Goal: Complete application form

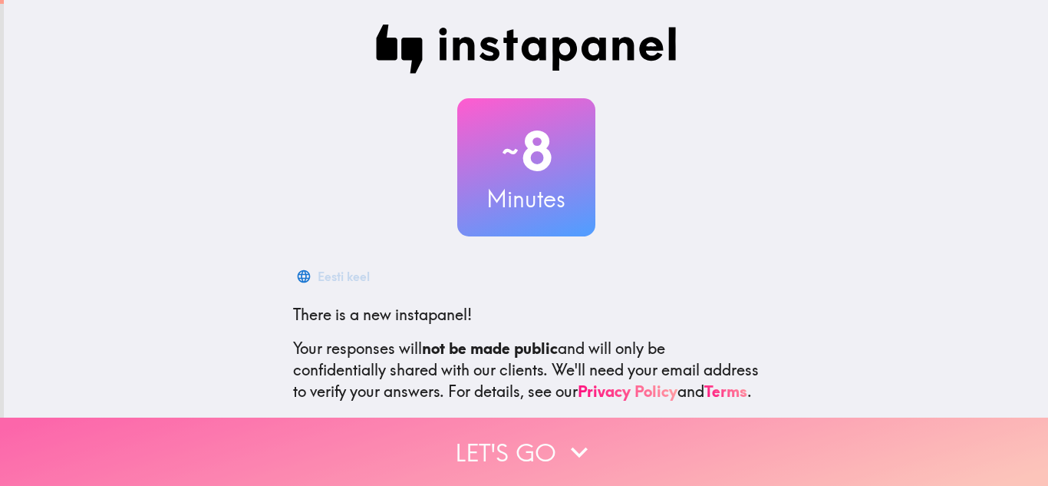
click at [571, 435] on icon "button" at bounding box center [579, 452] width 34 height 34
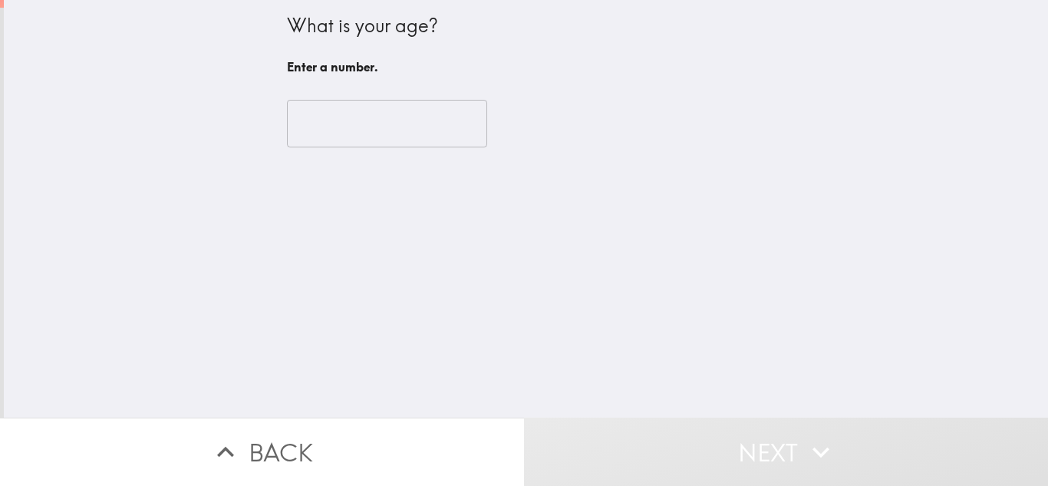
click at [356, 124] on input "number" at bounding box center [387, 124] width 200 height 48
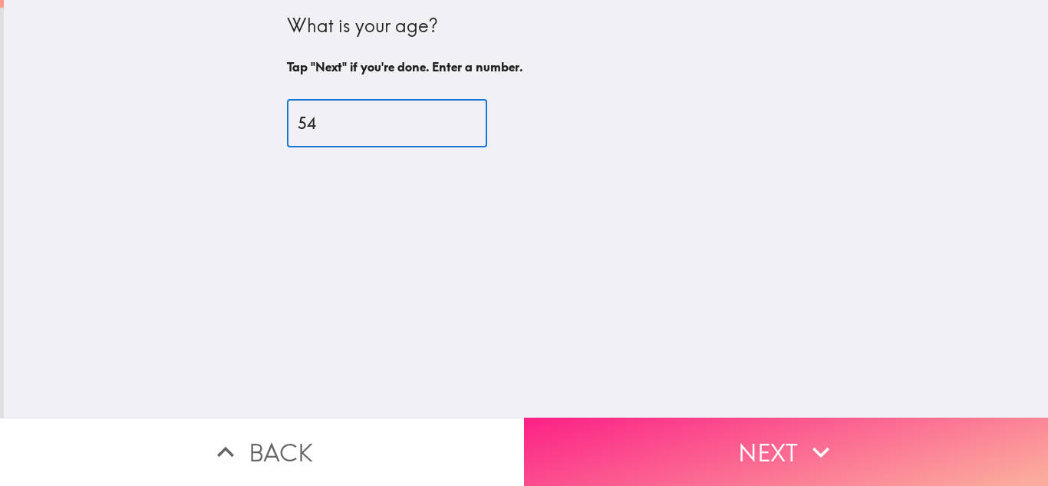
type input "54"
click at [659, 440] on button "Next" at bounding box center [786, 451] width 524 height 68
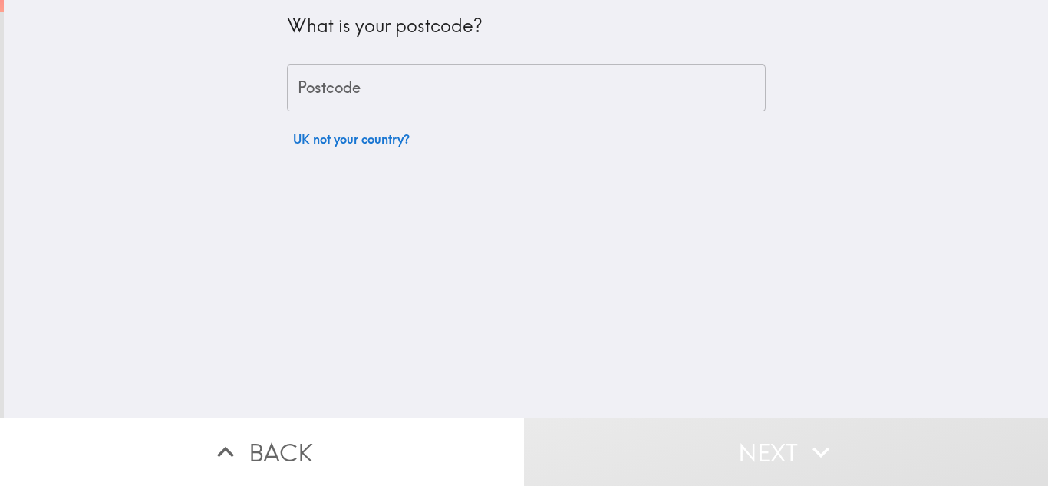
click at [377, 87] on input "Postcode" at bounding box center [526, 88] width 479 height 48
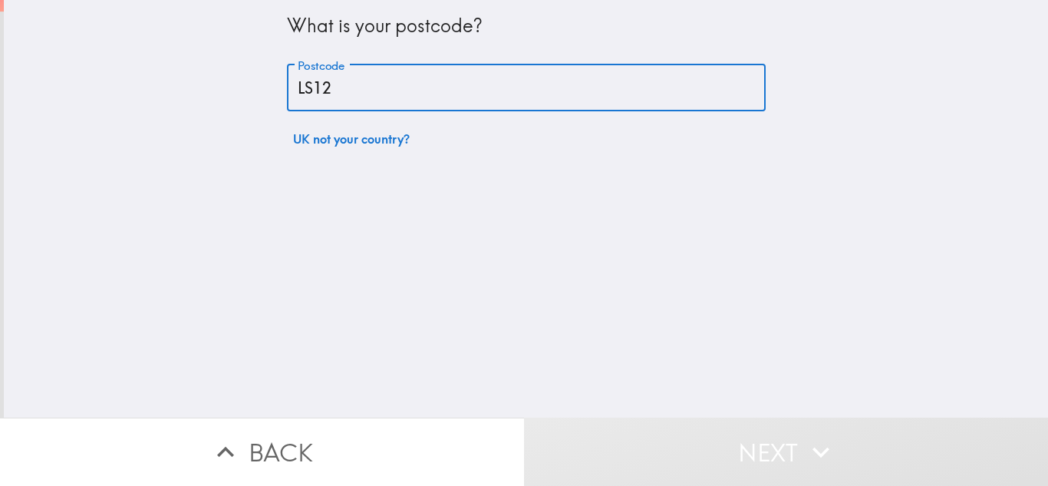
type input "LS125RB"
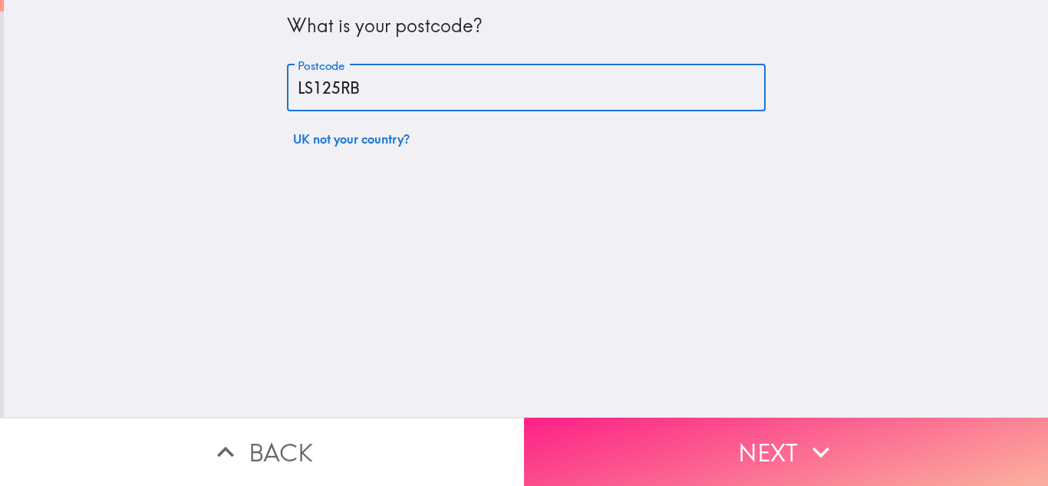
click at [710, 452] on button "Next" at bounding box center [786, 451] width 524 height 68
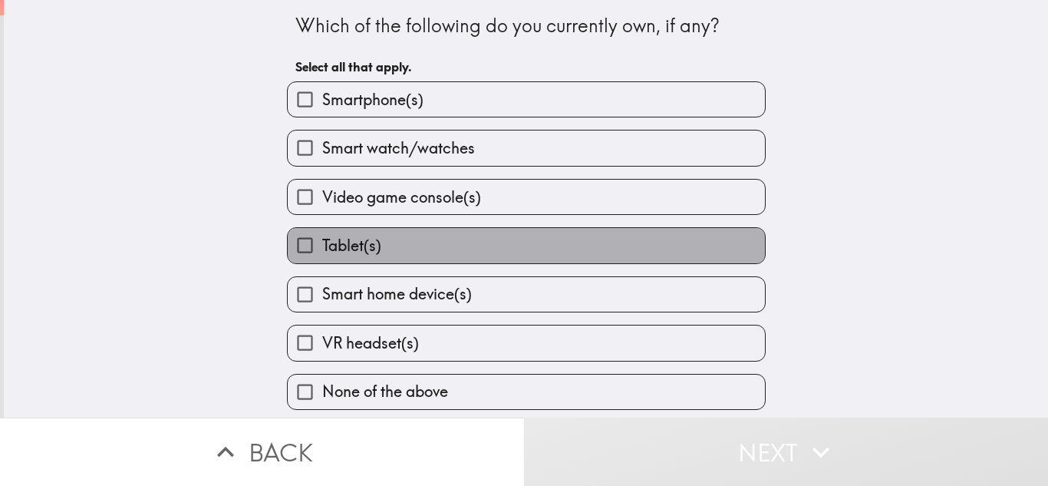
click at [502, 252] on label "Tablet(s)" at bounding box center [526, 245] width 477 height 35
click at [322, 252] on input "Tablet(s)" at bounding box center [305, 245] width 35 height 35
checkbox input "true"
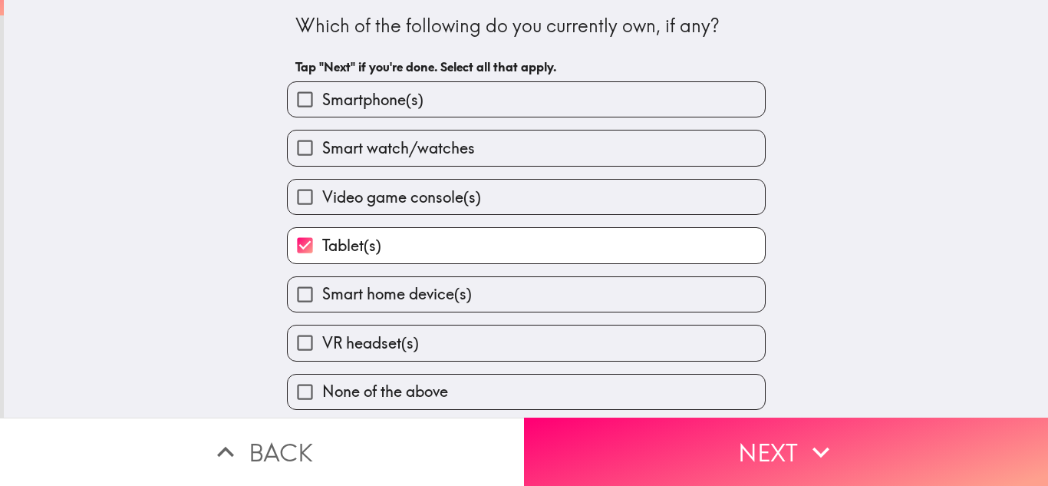
click at [592, 108] on label "Smartphone(s)" at bounding box center [526, 99] width 477 height 35
click at [322, 108] on input "Smartphone(s)" at bounding box center [305, 99] width 35 height 35
checkbox input "true"
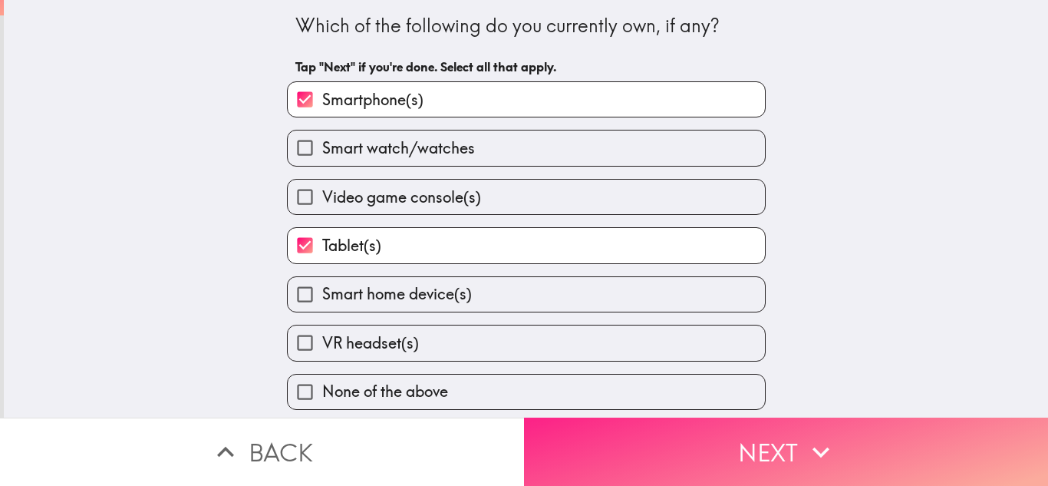
click at [720, 450] on button "Next" at bounding box center [786, 451] width 524 height 68
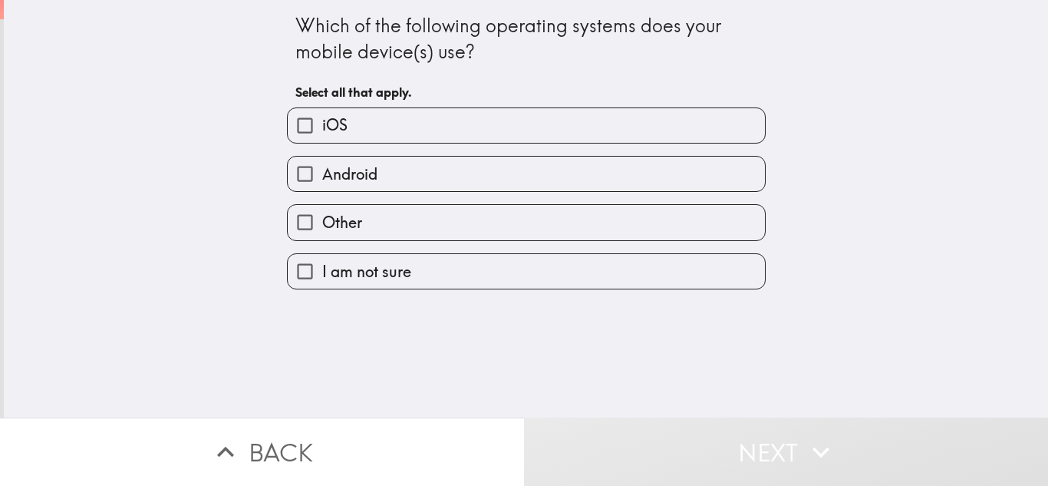
click at [558, 181] on label "Android" at bounding box center [526, 174] width 477 height 35
click at [322, 181] on input "Android" at bounding box center [305, 174] width 35 height 35
checkbox input "true"
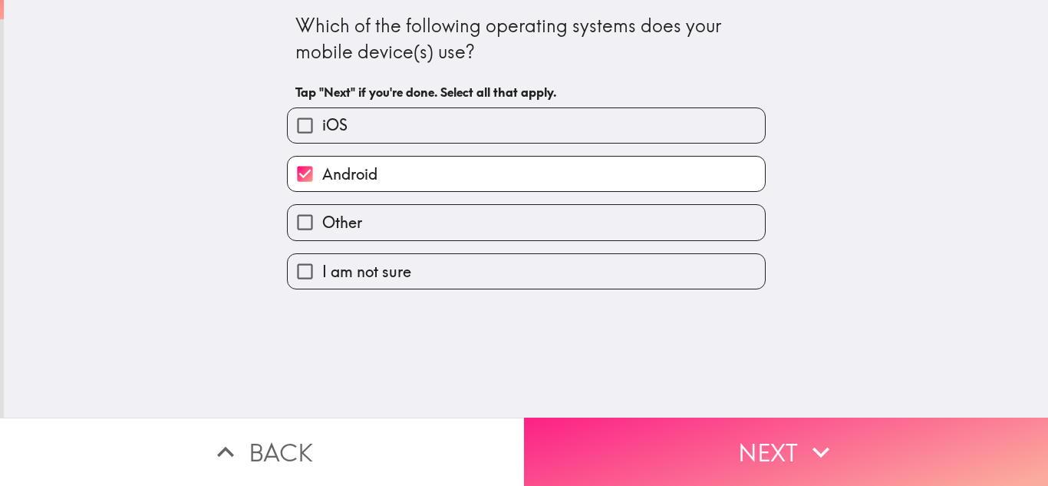
click at [674, 432] on button "Next" at bounding box center [786, 451] width 524 height 68
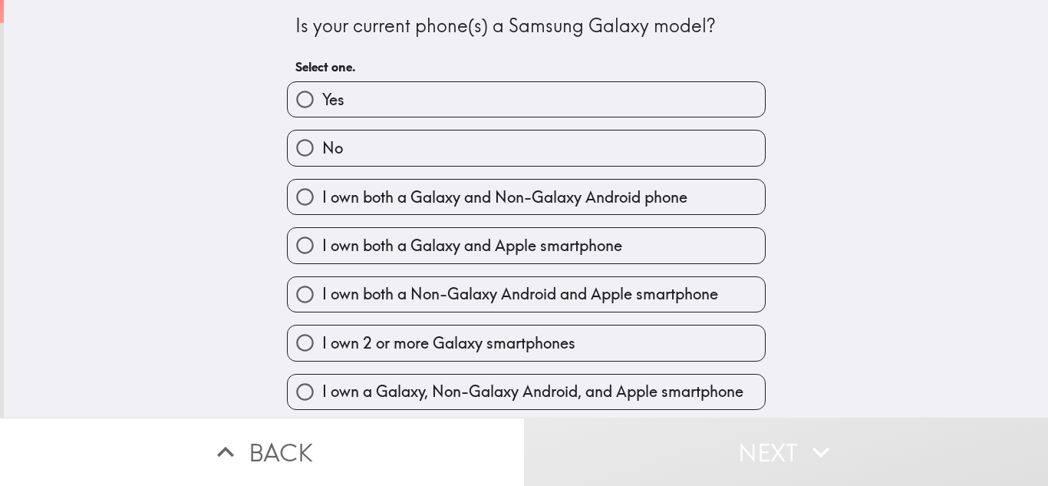
click at [532, 91] on label "Yes" at bounding box center [526, 99] width 477 height 35
click at [322, 91] on input "Yes" at bounding box center [305, 99] width 35 height 35
radio input "true"
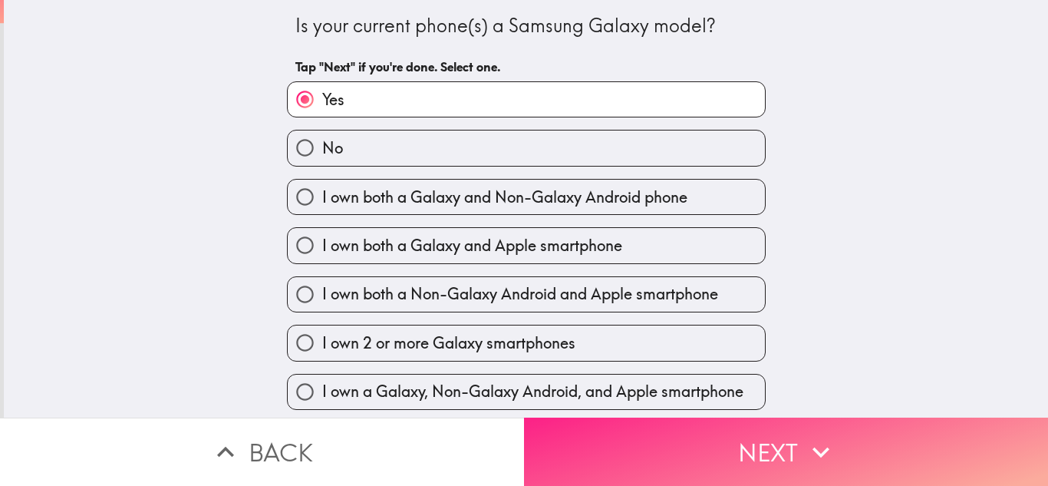
click at [702, 448] on button "Next" at bounding box center [786, 451] width 524 height 68
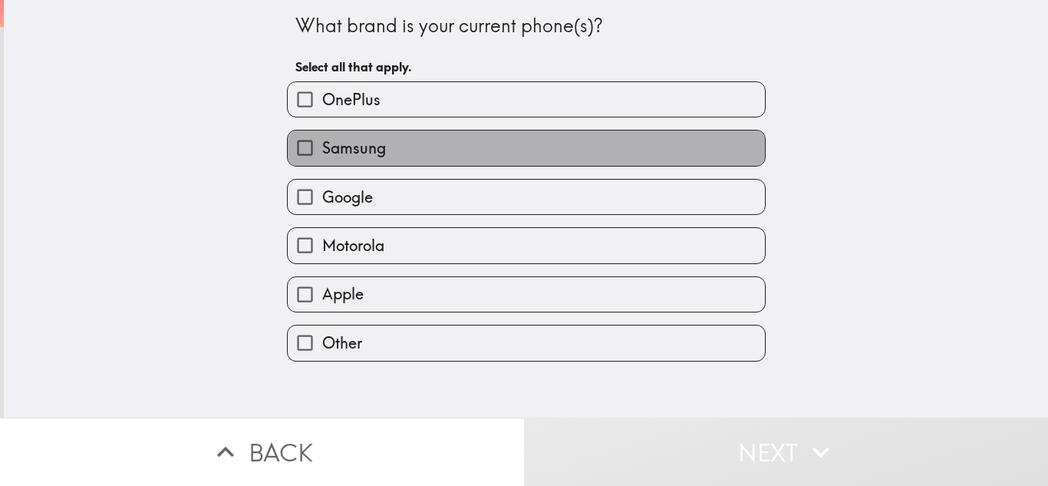
click at [609, 148] on label "Samsung" at bounding box center [526, 147] width 477 height 35
click at [322, 148] on input "Samsung" at bounding box center [305, 147] width 35 height 35
checkbox input "true"
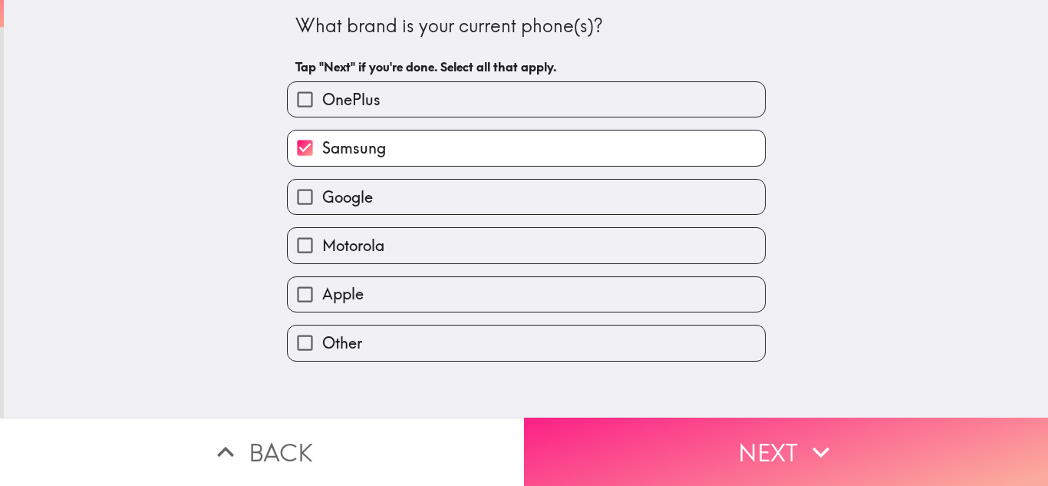
click at [682, 445] on button "Next" at bounding box center [786, 451] width 524 height 68
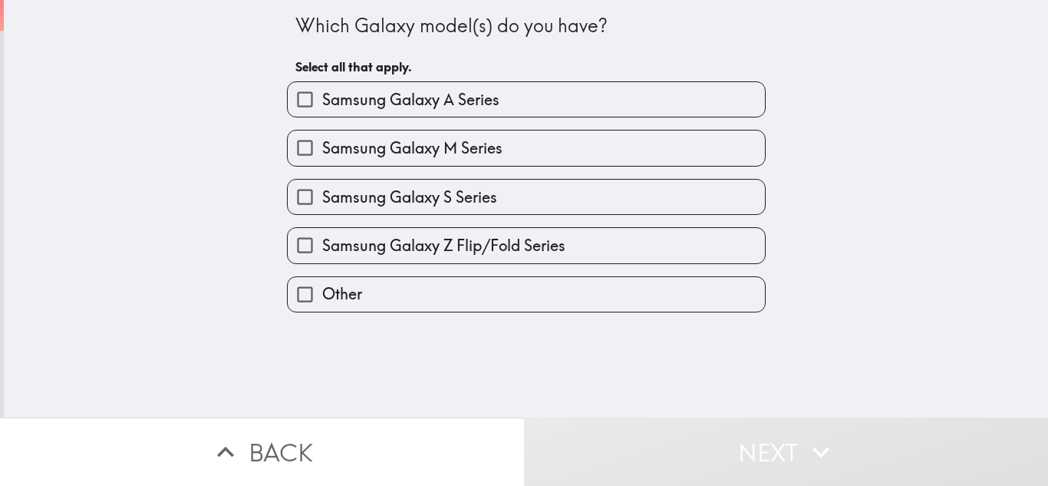
click at [532, 202] on label "Samsung Galaxy S Series" at bounding box center [526, 197] width 477 height 35
click at [322, 202] on input "Samsung Galaxy S Series" at bounding box center [305, 197] width 35 height 35
checkbox input "true"
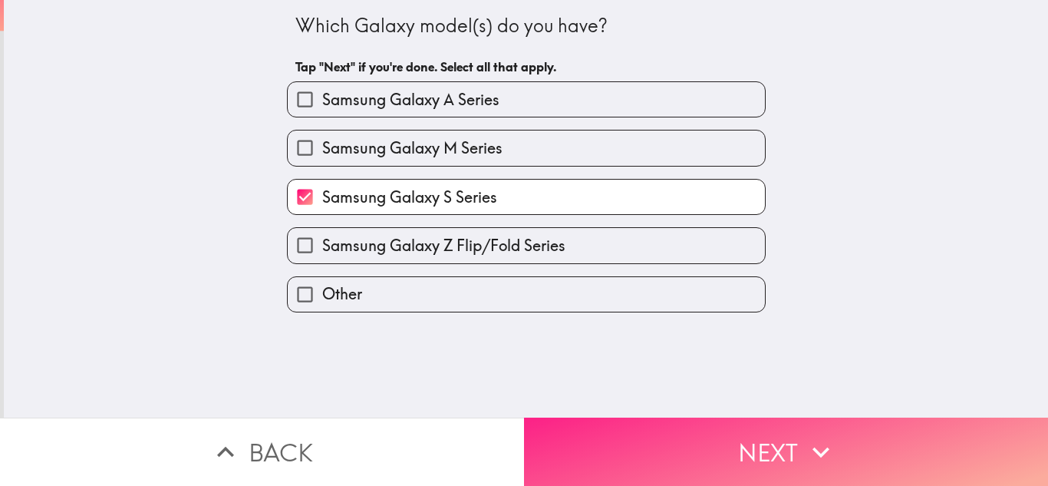
click at [657, 466] on button "Next" at bounding box center [786, 451] width 524 height 68
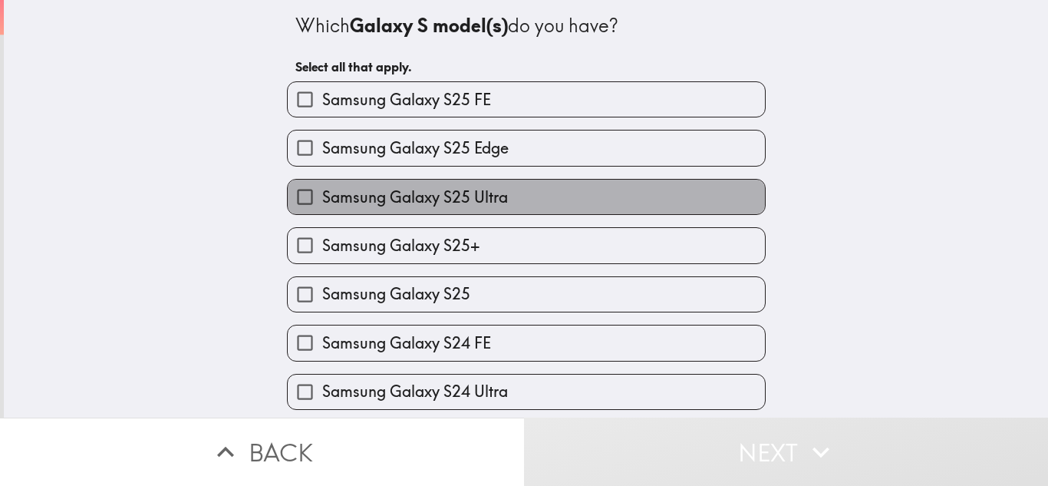
click at [575, 206] on label "Samsung Galaxy S25 Ultra" at bounding box center [526, 197] width 477 height 35
click at [322, 206] on input "Samsung Galaxy S25 Ultra" at bounding box center [305, 197] width 35 height 35
checkbox input "true"
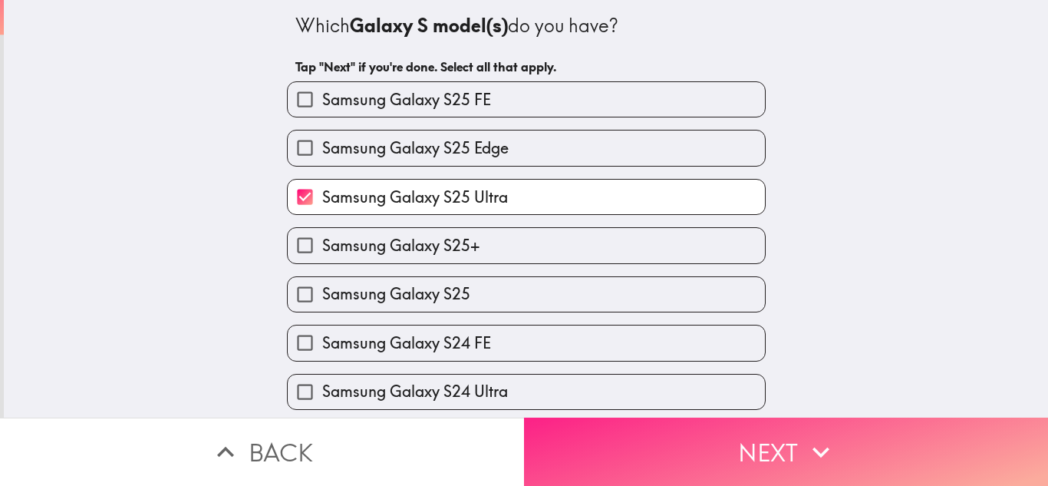
click at [742, 433] on button "Next" at bounding box center [786, 451] width 524 height 68
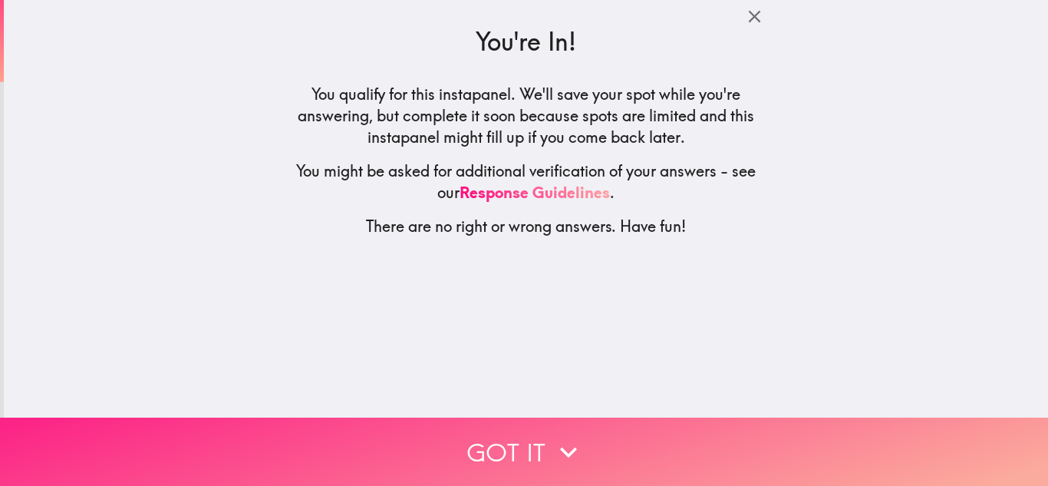
click at [655, 447] on button "Got it" at bounding box center [524, 451] width 1048 height 68
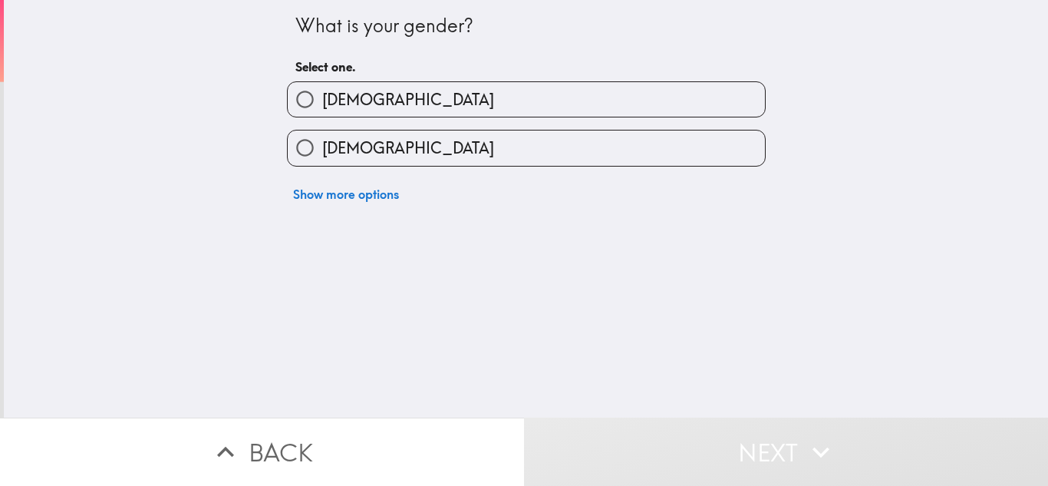
click at [497, 97] on label "[DEMOGRAPHIC_DATA]" at bounding box center [526, 99] width 477 height 35
click at [322, 97] on input "[DEMOGRAPHIC_DATA]" at bounding box center [305, 99] width 35 height 35
radio input "true"
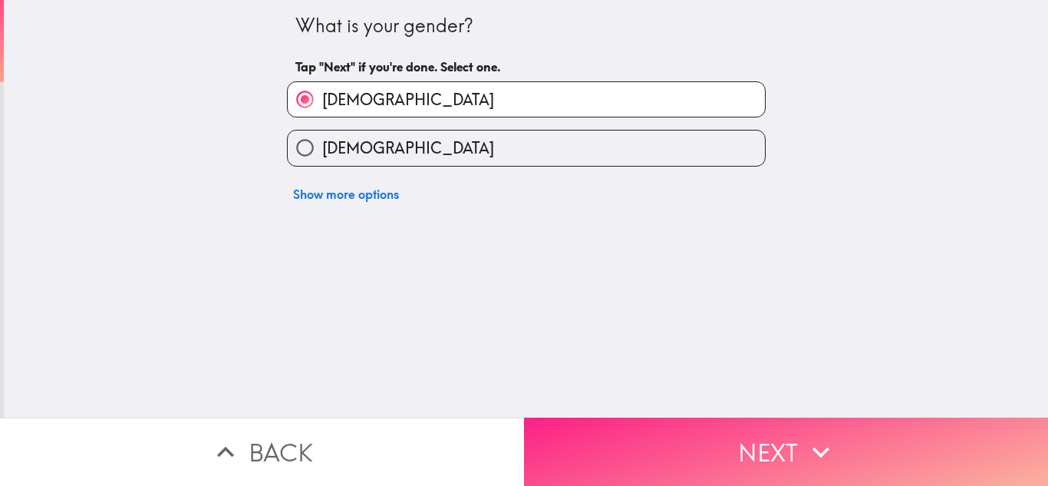
click at [665, 442] on button "Next" at bounding box center [786, 451] width 524 height 68
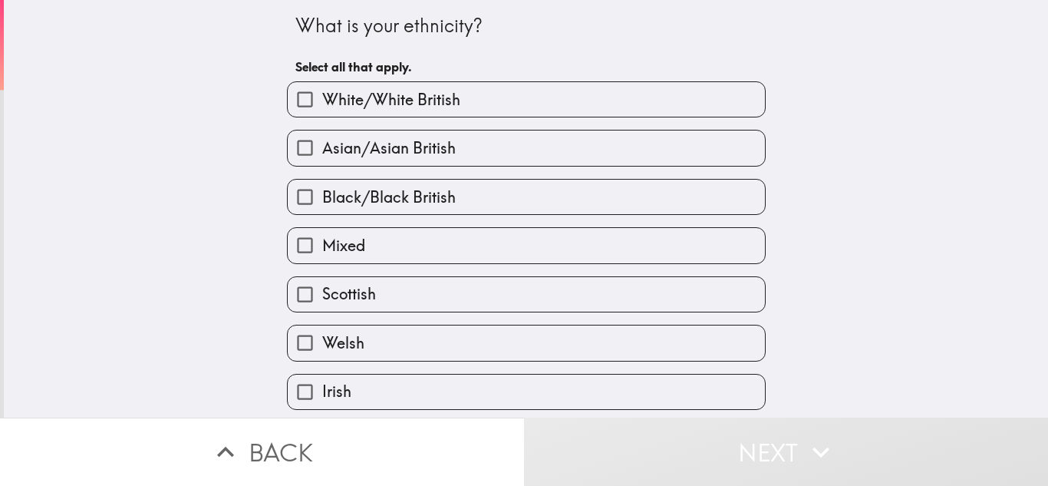
click at [622, 110] on label "White/White British" at bounding box center [526, 99] width 477 height 35
click at [322, 110] on input "White/White British" at bounding box center [305, 99] width 35 height 35
checkbox input "true"
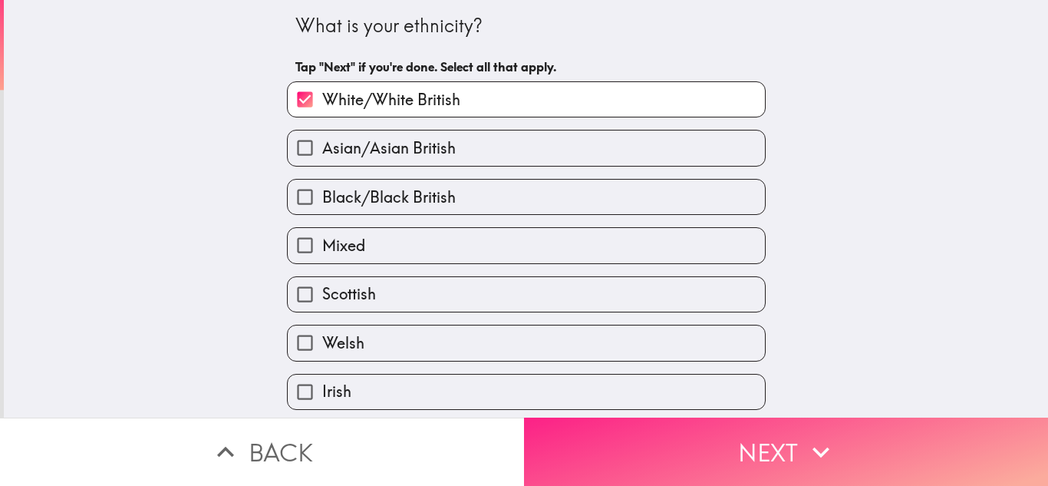
click at [714, 447] on button "Next" at bounding box center [786, 451] width 524 height 68
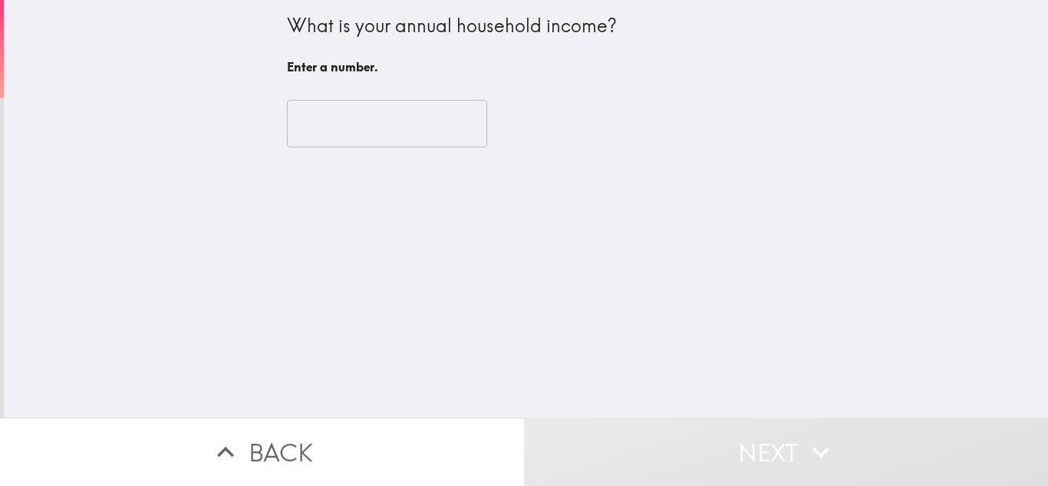
click at [373, 134] on input "number" at bounding box center [387, 124] width 200 height 48
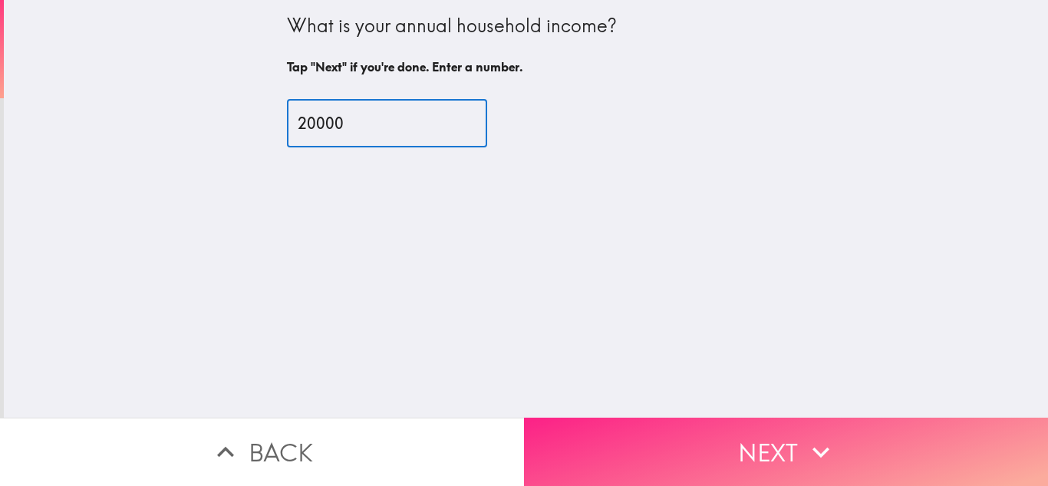
type input "20000"
click at [625, 433] on button "Next" at bounding box center [786, 451] width 524 height 68
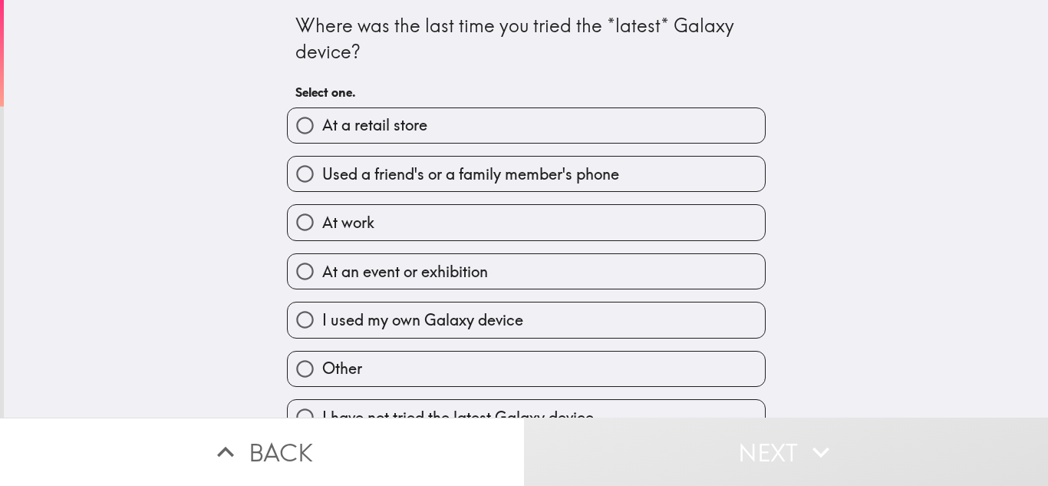
click at [562, 230] on label "At work" at bounding box center [526, 222] width 477 height 35
click at [322, 230] on input "At work" at bounding box center [305, 222] width 35 height 35
radio input "true"
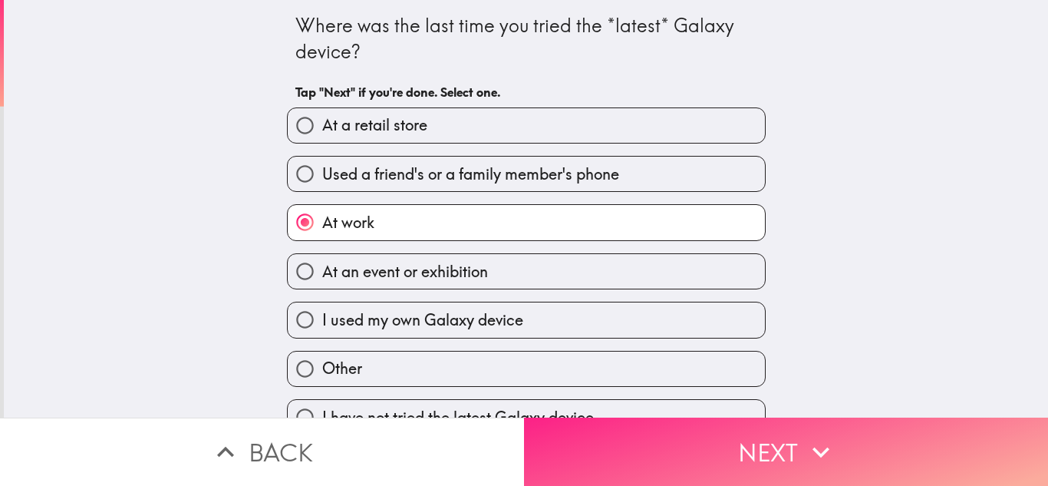
click at [663, 456] on button "Next" at bounding box center [786, 451] width 524 height 68
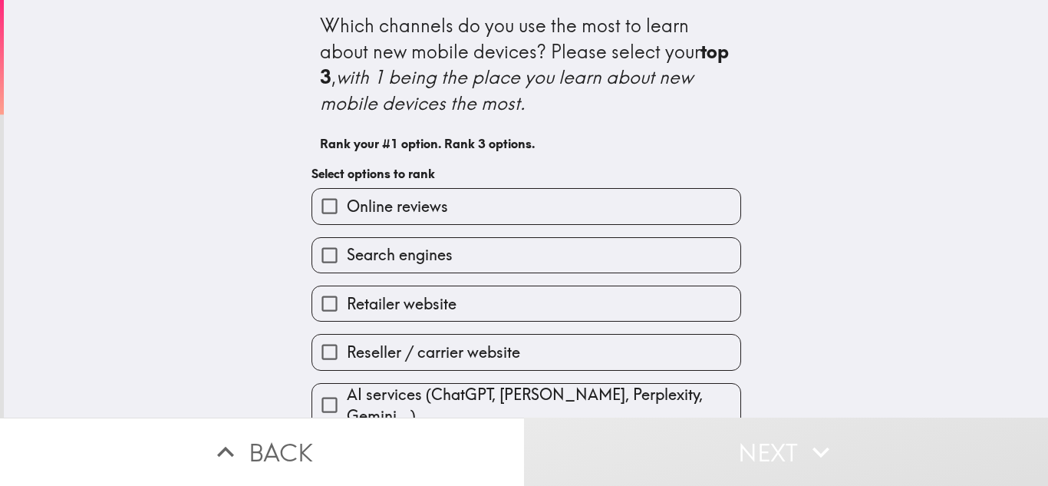
click at [567, 255] on label "Search engines" at bounding box center [526, 255] width 428 height 35
click at [347, 255] on input "Search engines" at bounding box center [329, 255] width 35 height 35
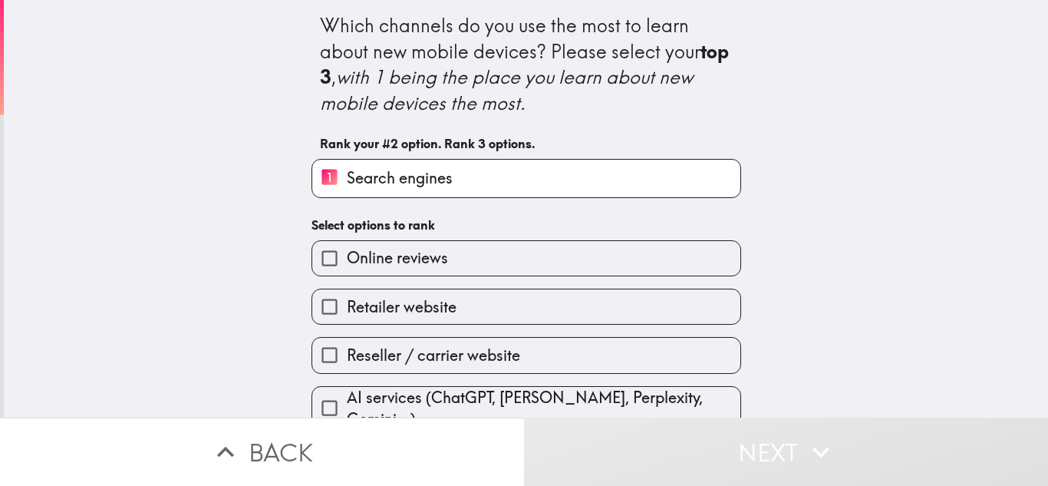
click at [593, 310] on label "Retailer website" at bounding box center [526, 306] width 428 height 35
click at [347, 310] on input "Retailer website" at bounding box center [329, 306] width 35 height 35
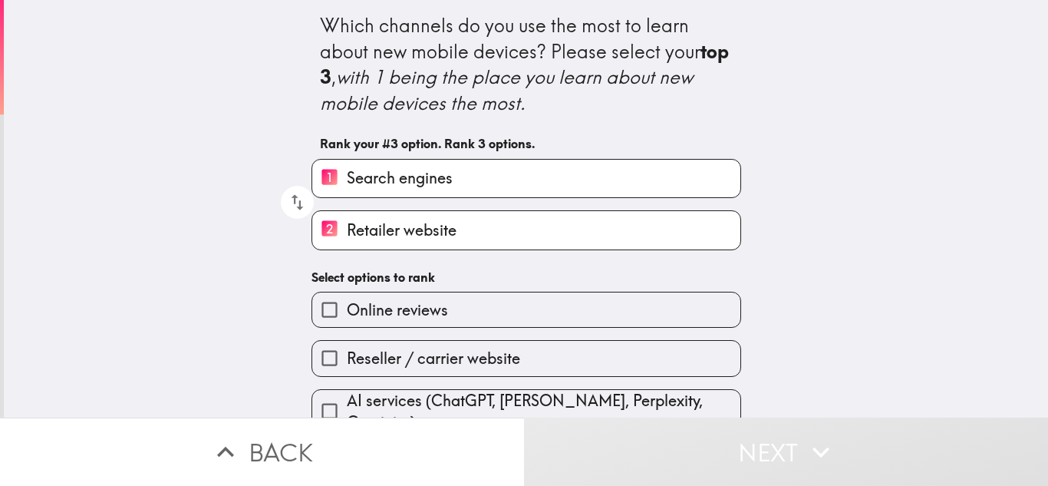
click at [679, 360] on label "Reseller / carrier website" at bounding box center [526, 358] width 428 height 35
click at [347, 360] on input "Reseller / carrier website" at bounding box center [329, 358] width 35 height 35
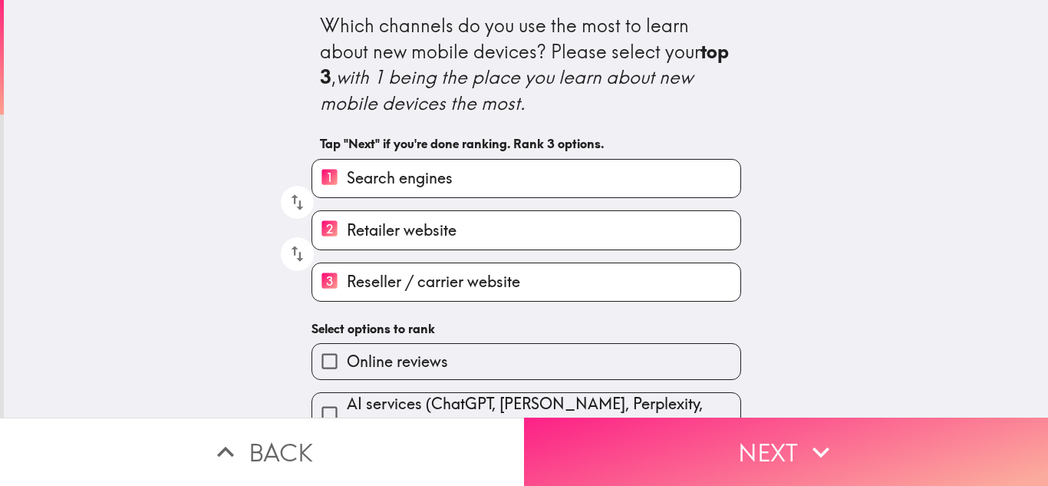
click at [889, 439] on button "Next" at bounding box center [786, 451] width 524 height 68
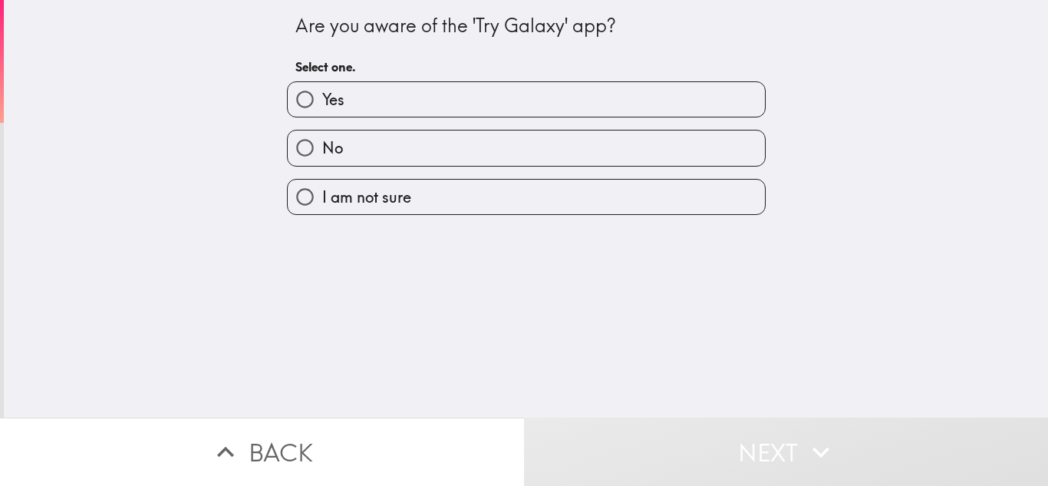
click at [568, 98] on label "Yes" at bounding box center [526, 99] width 477 height 35
click at [322, 98] on input "Yes" at bounding box center [305, 99] width 35 height 35
radio input "true"
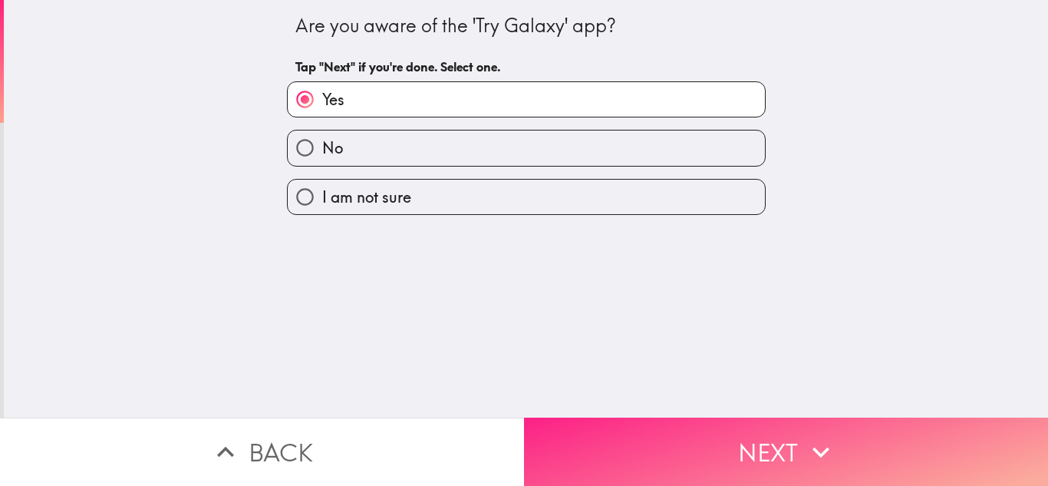
click at [676, 443] on button "Next" at bounding box center [786, 451] width 524 height 68
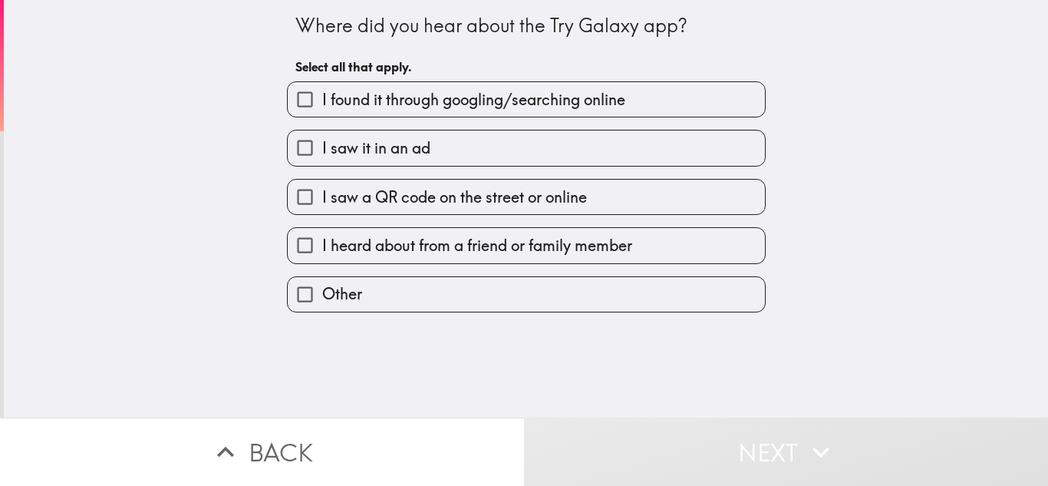
click at [547, 187] on span "I saw a QR code on the street or online" at bounding box center [454, 196] width 265 height 21
click at [322, 187] on input "I saw a QR code on the street or online" at bounding box center [305, 197] width 35 height 35
checkbox input "true"
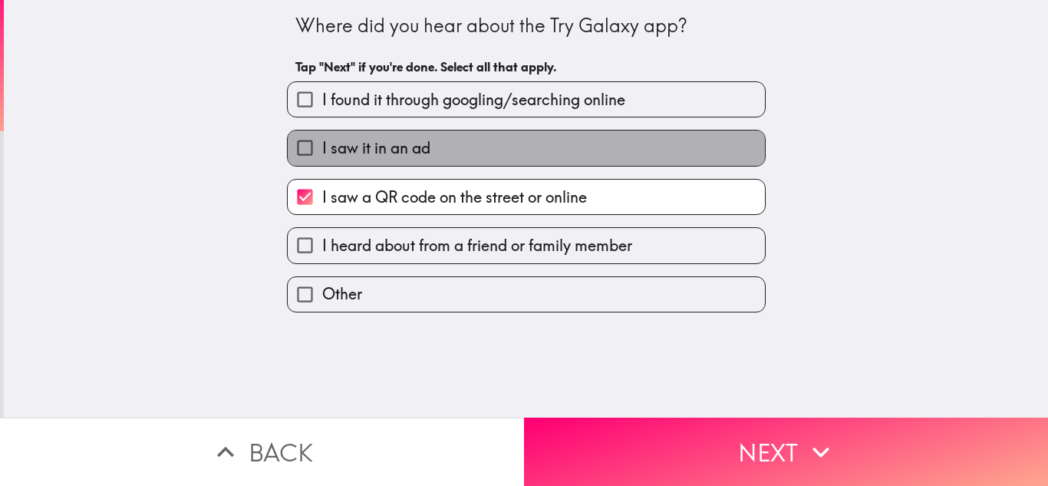
click at [593, 138] on label "I saw it in an ad" at bounding box center [526, 147] width 477 height 35
click at [322, 138] on input "I saw it in an ad" at bounding box center [305, 147] width 35 height 35
checkbox input "true"
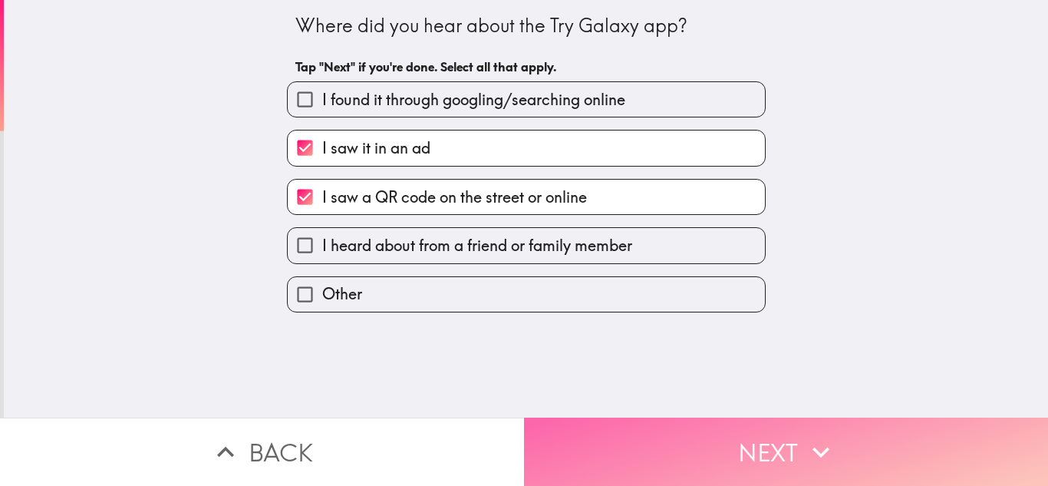
click at [648, 419] on button "Next" at bounding box center [786, 451] width 524 height 68
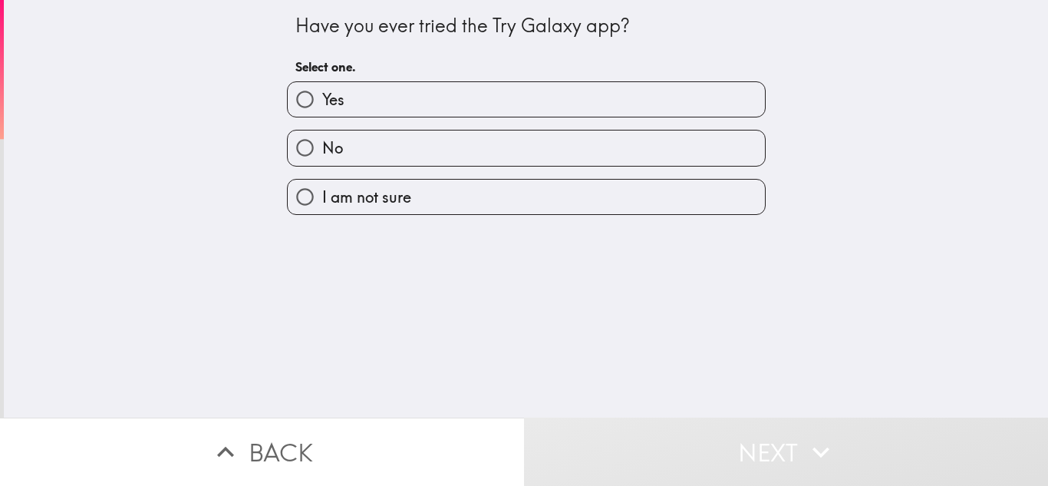
click at [511, 104] on label "Yes" at bounding box center [526, 99] width 477 height 35
click at [322, 104] on input "Yes" at bounding box center [305, 99] width 35 height 35
radio input "true"
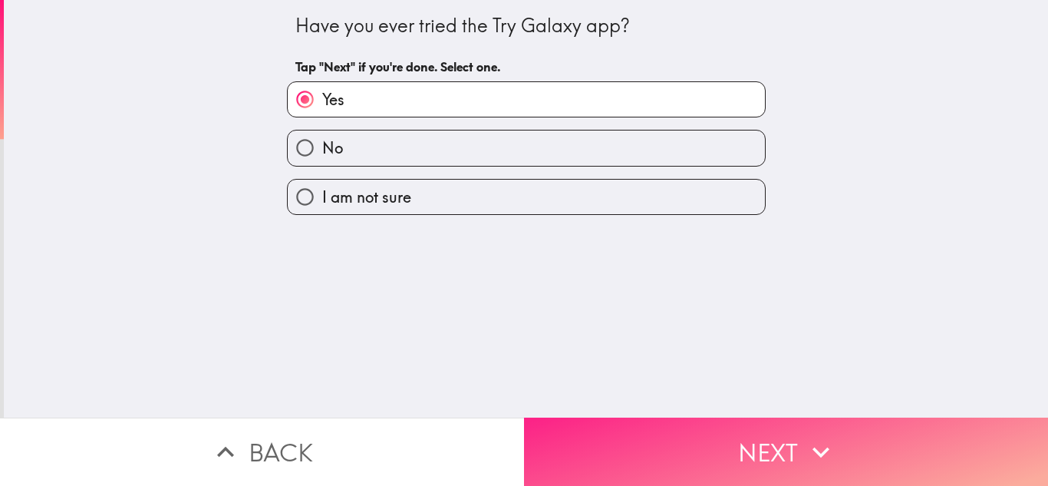
click at [620, 444] on button "Next" at bounding box center [786, 451] width 524 height 68
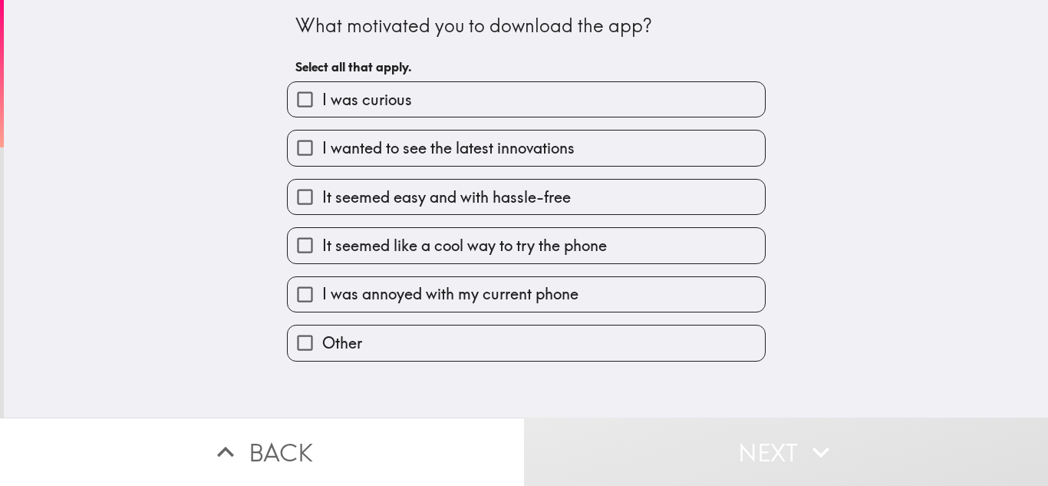
click at [547, 153] on span "I wanted to see the latest innovations" at bounding box center [448, 147] width 252 height 21
click at [322, 153] on input "I wanted to see the latest innovations" at bounding box center [305, 147] width 35 height 35
checkbox input "true"
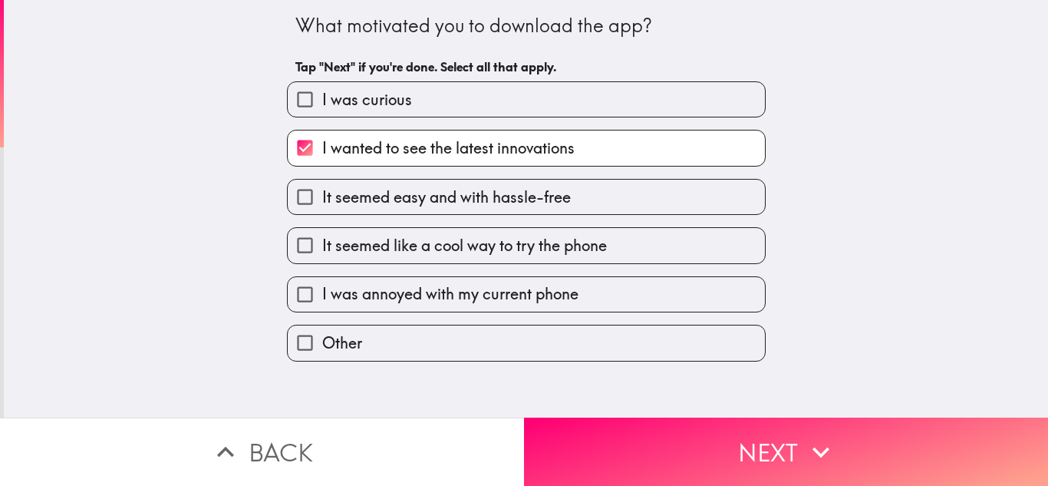
click at [624, 215] on div "It seemed like a cool way to try the phone" at bounding box center [520, 239] width 491 height 48
click at [627, 201] on label "It seemed easy and with hassle-free" at bounding box center [526, 197] width 477 height 35
click at [322, 201] on input "It seemed easy and with hassle-free" at bounding box center [305, 197] width 35 height 35
checkbox input "true"
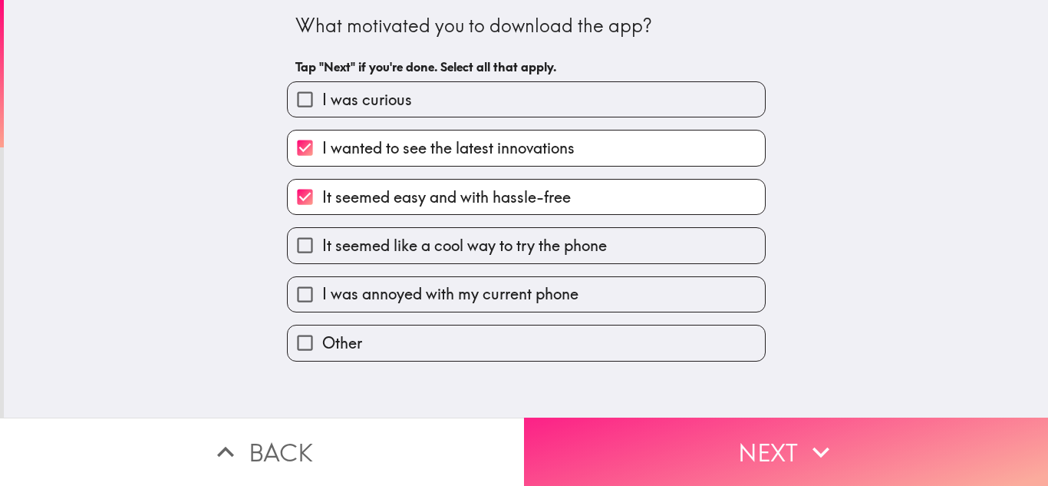
click at [681, 452] on button "Next" at bounding box center [786, 451] width 524 height 68
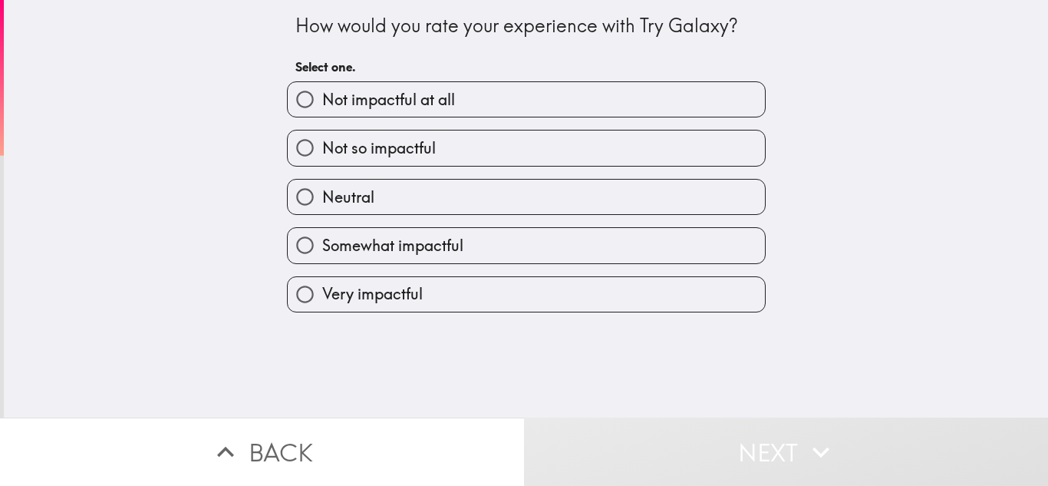
click at [539, 243] on label "Somewhat impactful" at bounding box center [526, 245] width 477 height 35
click at [322, 243] on input "Somewhat impactful" at bounding box center [305, 245] width 35 height 35
radio input "true"
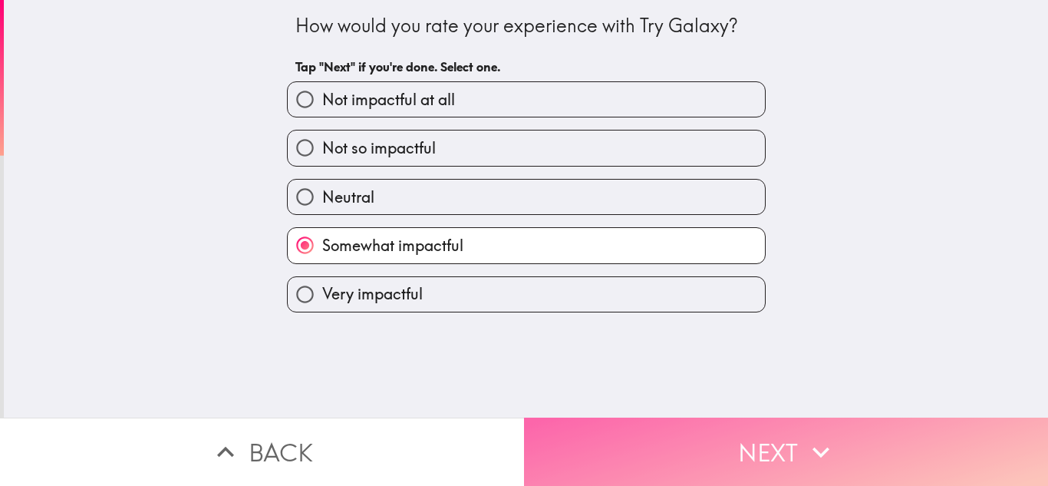
click at [685, 453] on button "Next" at bounding box center [786, 451] width 524 height 68
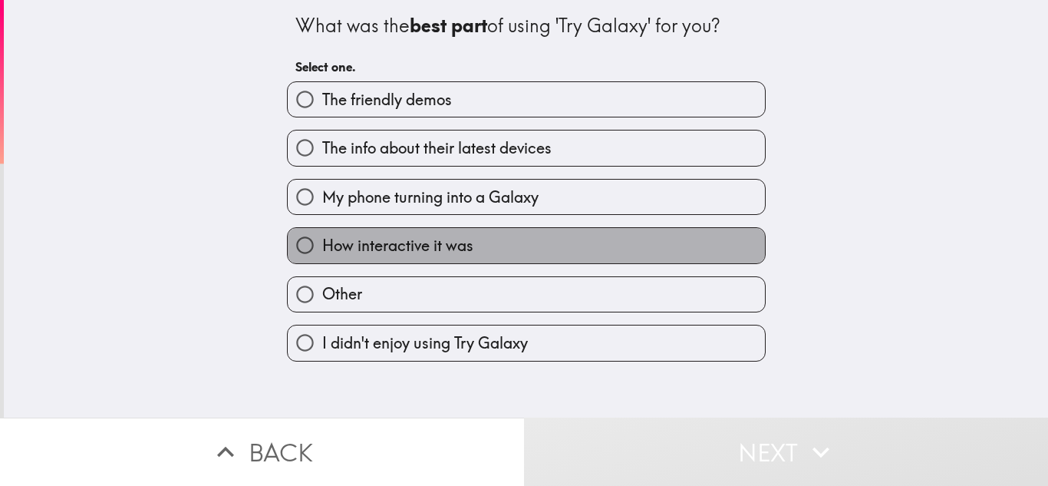
click at [553, 242] on label "How interactive it was" at bounding box center [526, 245] width 477 height 35
click at [322, 242] on input "How interactive it was" at bounding box center [305, 245] width 35 height 35
radio input "true"
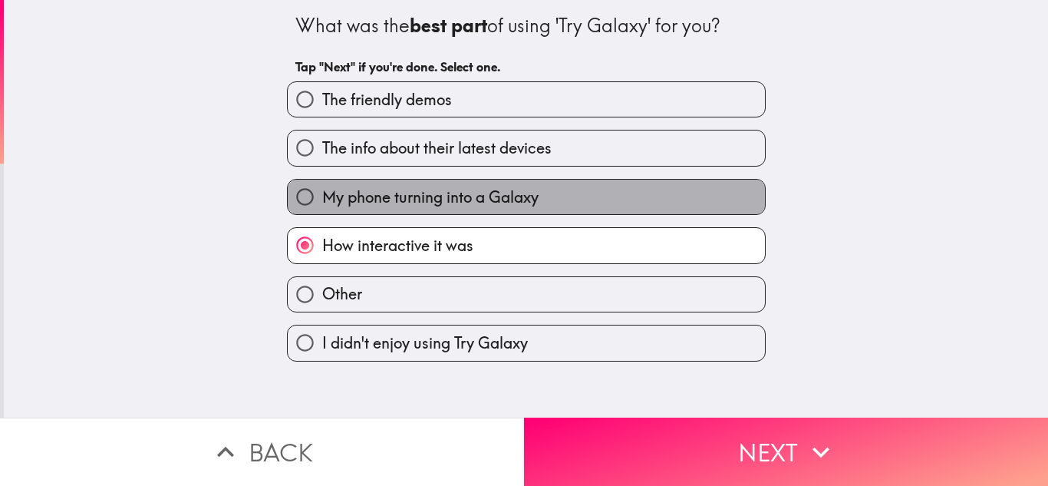
click at [602, 207] on label "My phone turning into a Galaxy" at bounding box center [526, 197] width 477 height 35
click at [322, 207] on input "My phone turning into a Galaxy" at bounding box center [305, 197] width 35 height 35
radio input "true"
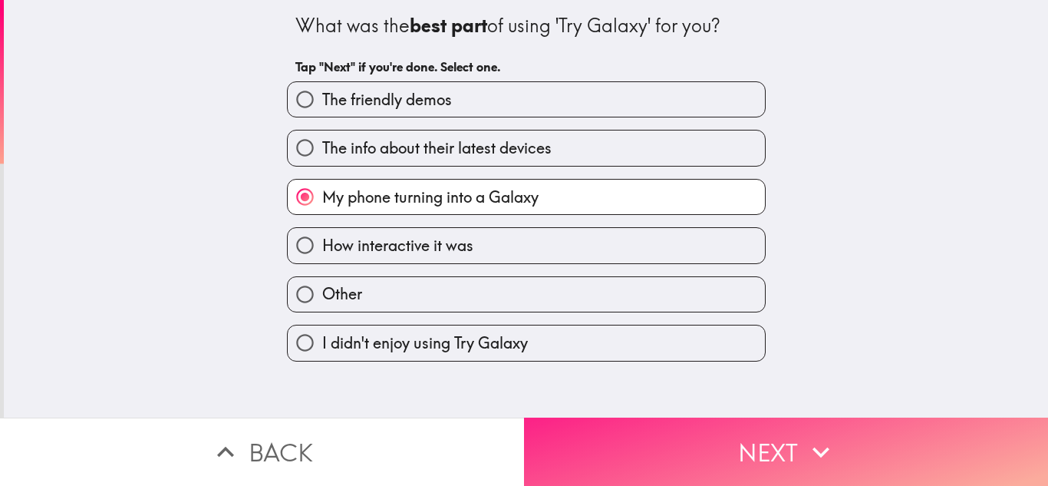
click at [651, 439] on button "Next" at bounding box center [786, 451] width 524 height 68
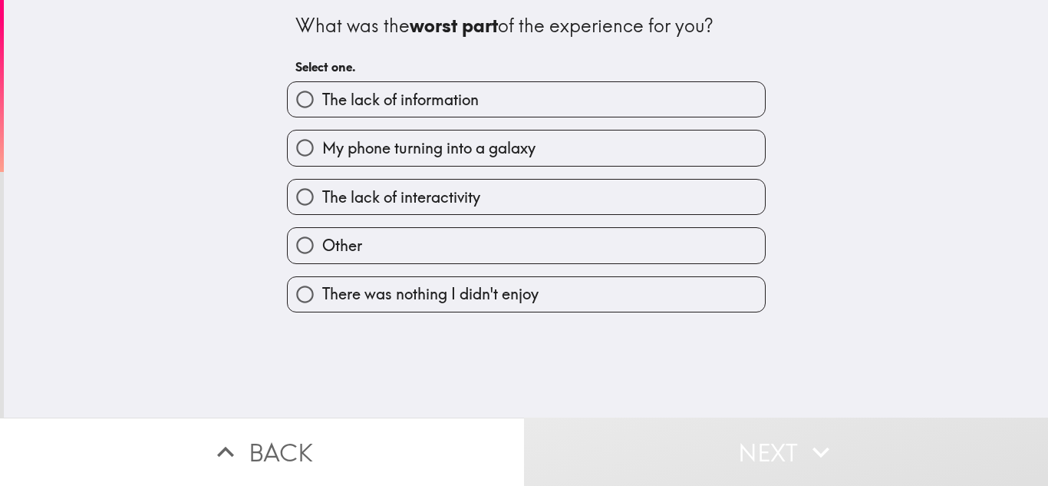
click at [558, 190] on label "The lack of interactivity" at bounding box center [526, 197] width 477 height 35
click at [322, 190] on input "The lack of interactivity" at bounding box center [305, 197] width 35 height 35
radio input "true"
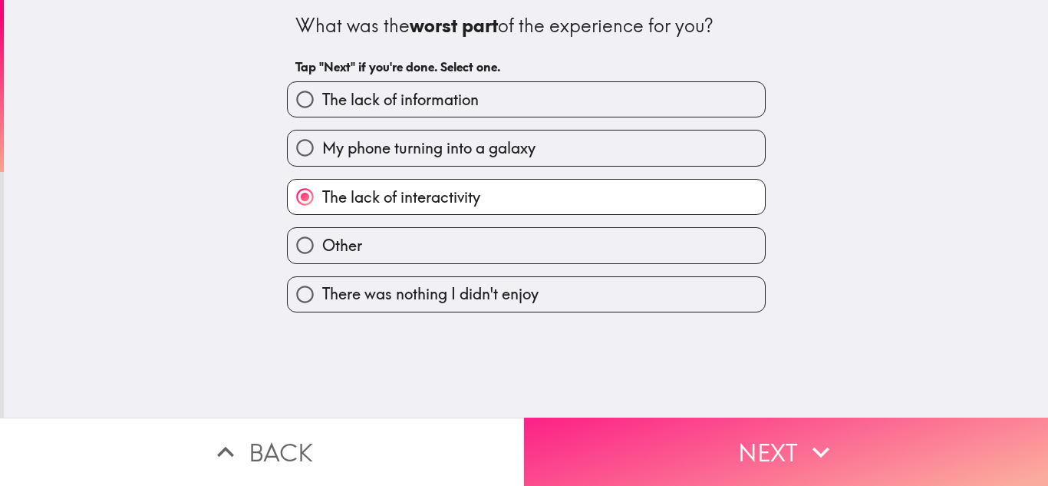
click at [671, 435] on button "Next" at bounding box center [786, 451] width 524 height 68
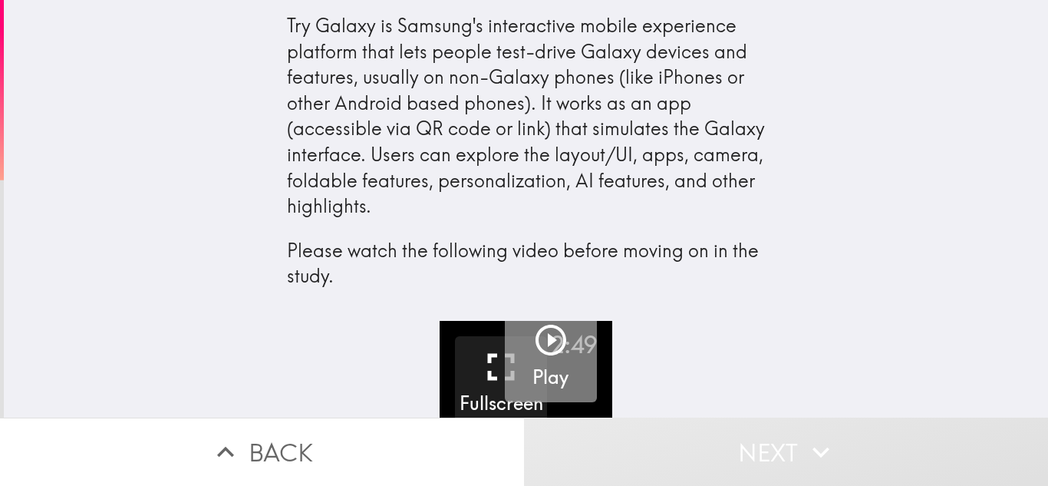
click at [547, 338] on icon "button" at bounding box center [551, 340] width 31 height 31
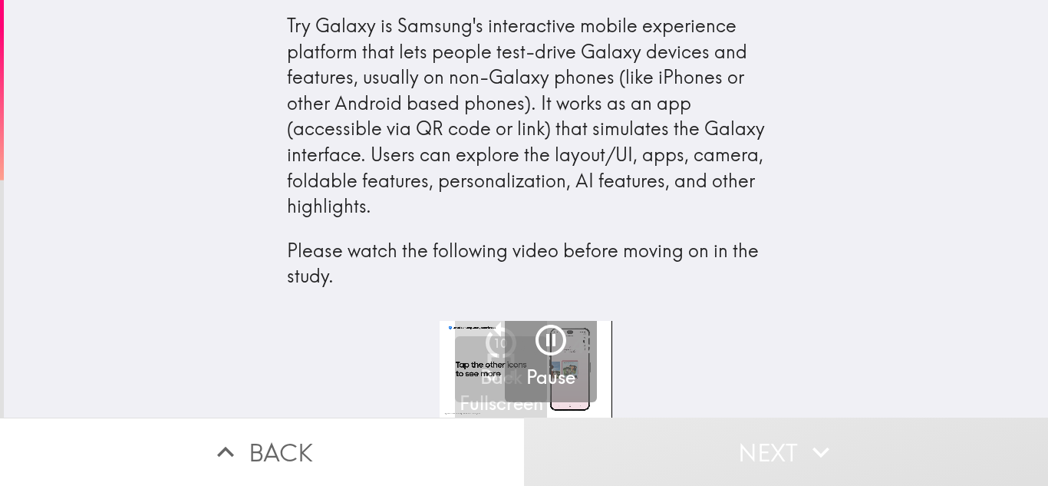
click at [793, 443] on button "Next" at bounding box center [786, 451] width 524 height 68
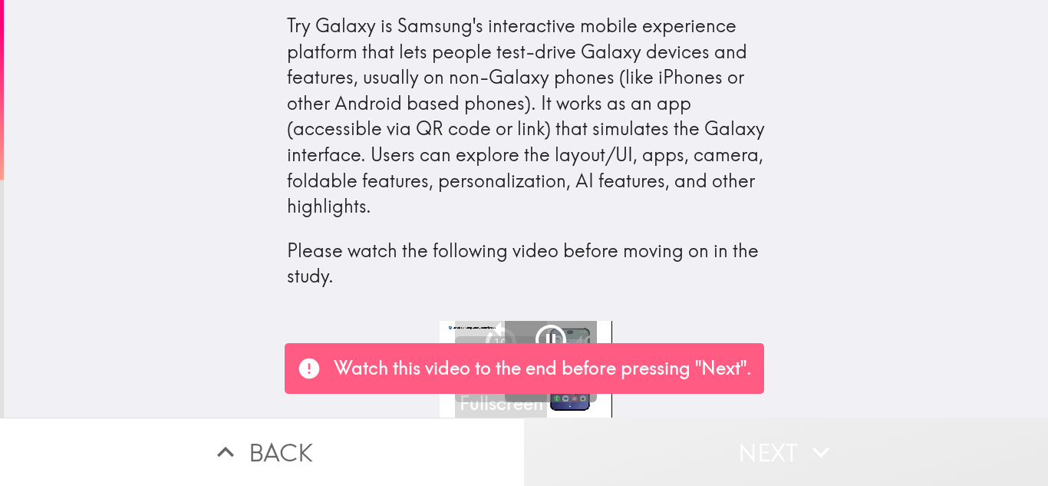
click at [833, 456] on icon "button" at bounding box center [821, 452] width 34 height 34
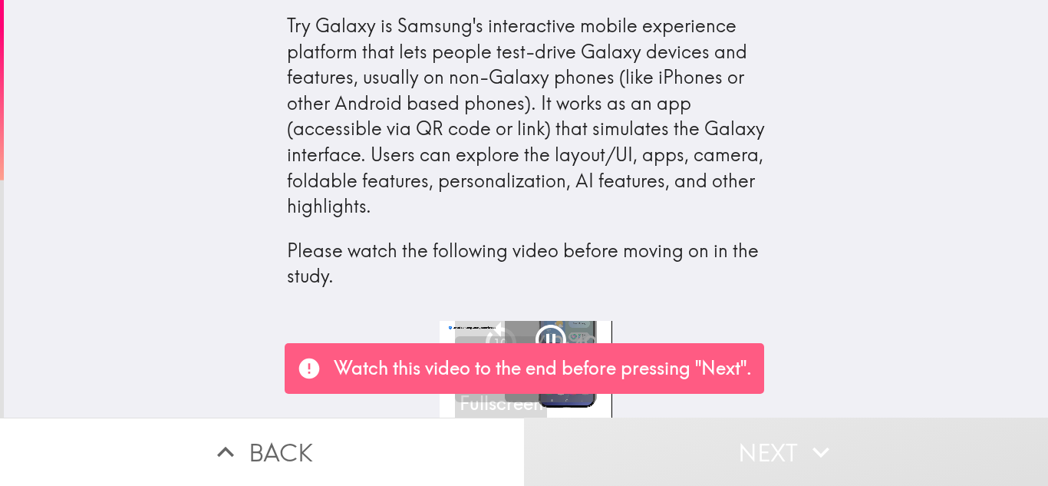
click at [1047, 157] on div "Try Galaxy is Samsung's interactive mobile experience platform that lets people…" at bounding box center [526, 160] width 1044 height 321
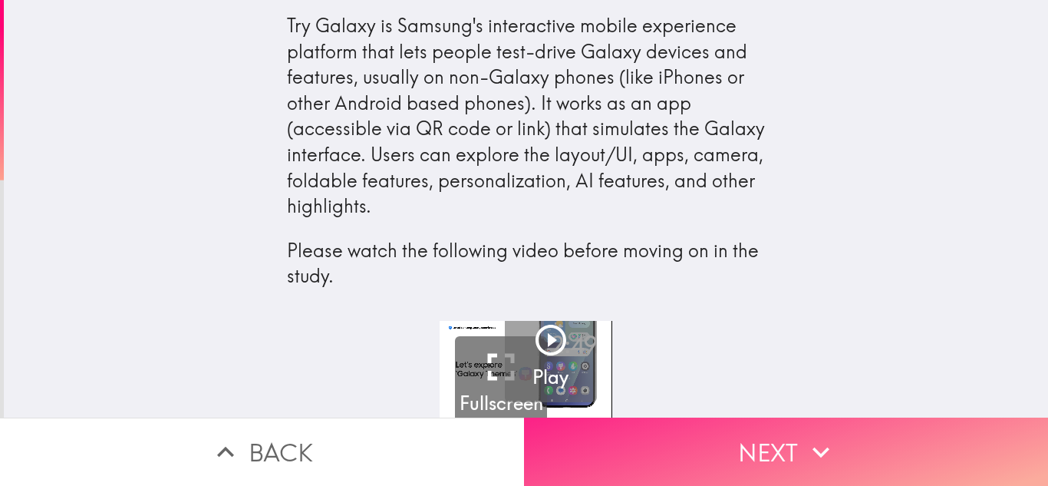
click at [716, 444] on button "Next" at bounding box center [786, 451] width 524 height 68
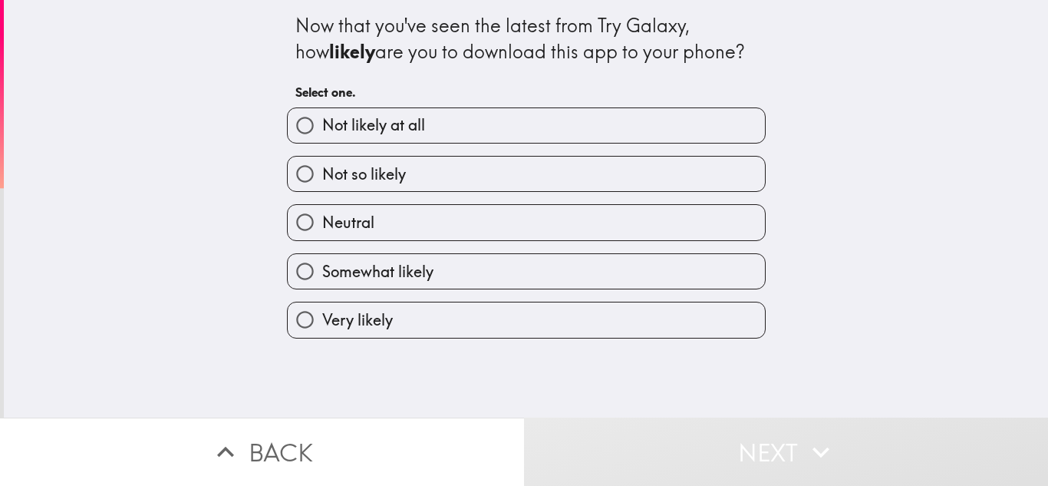
click at [553, 262] on label "Somewhat likely" at bounding box center [526, 271] width 477 height 35
click at [322, 262] on input "Somewhat likely" at bounding box center [305, 271] width 35 height 35
radio input "true"
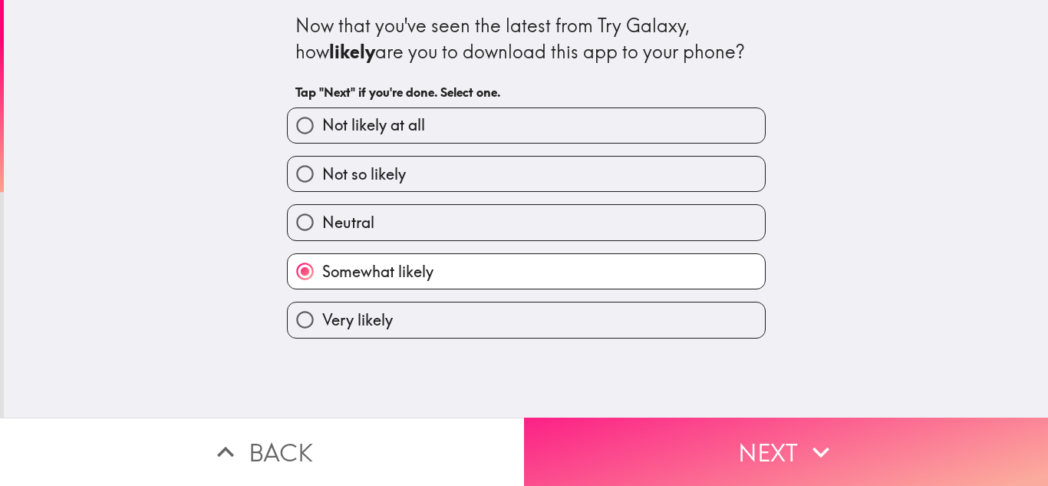
click at [665, 440] on button "Next" at bounding box center [786, 451] width 524 height 68
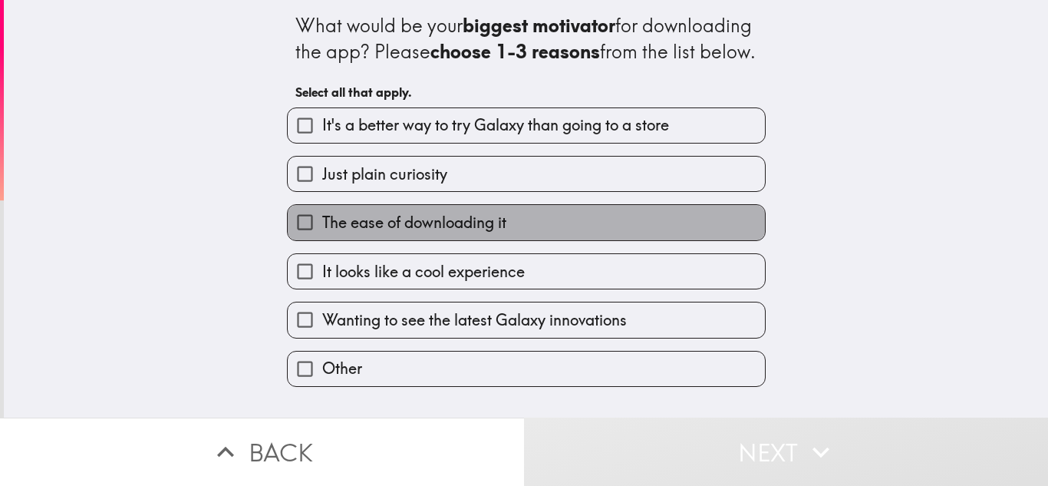
click at [632, 239] on label "The ease of downloading it" at bounding box center [526, 222] width 477 height 35
click at [322, 239] on input "The ease of downloading it" at bounding box center [305, 222] width 35 height 35
checkbox input "true"
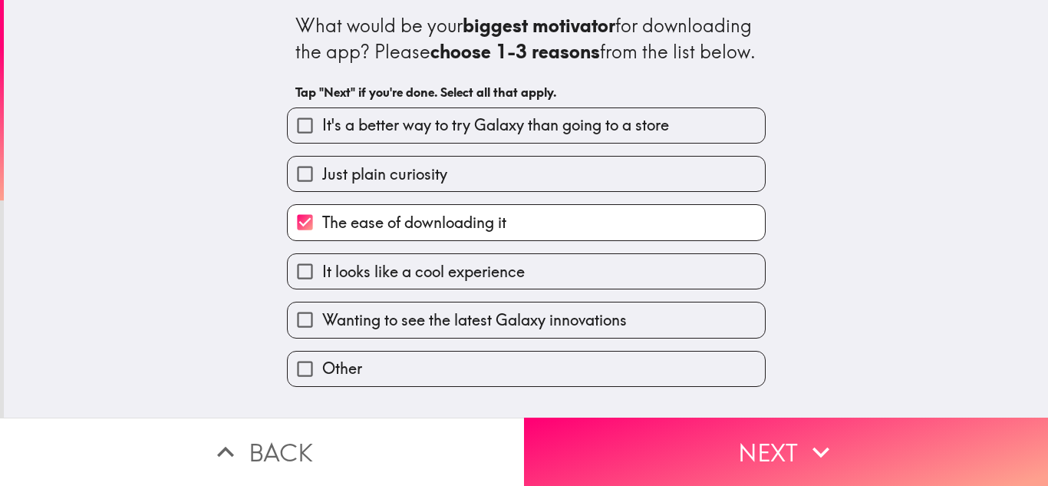
click at [605, 288] on label "It looks like a cool experience" at bounding box center [526, 271] width 477 height 35
click at [322, 288] on input "It looks like a cool experience" at bounding box center [305, 271] width 35 height 35
checkbox input "true"
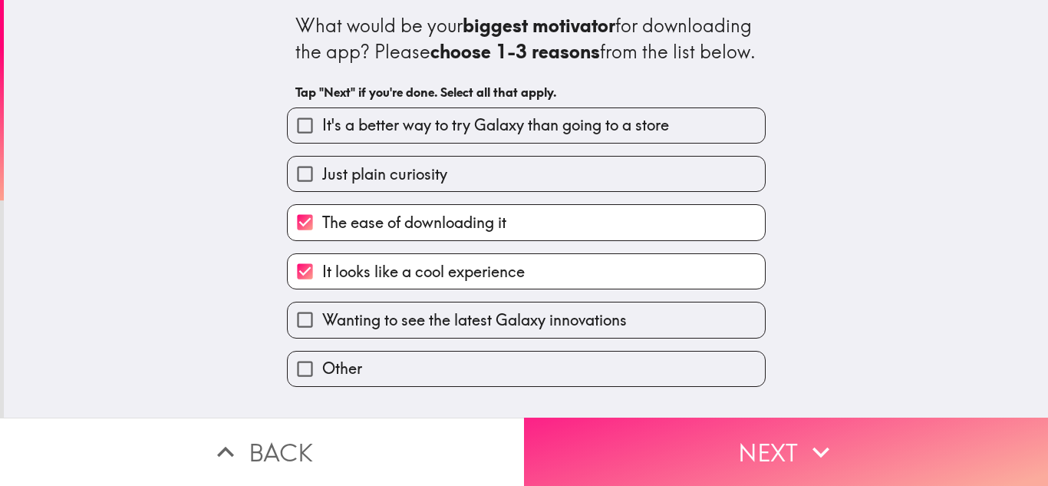
click at [662, 441] on button "Next" at bounding box center [786, 451] width 524 height 68
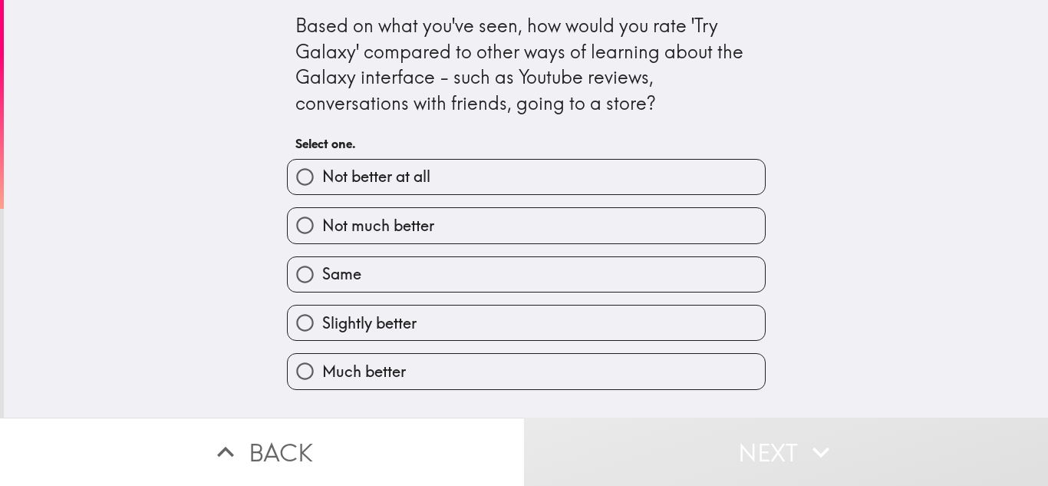
click at [561, 281] on label "Same" at bounding box center [526, 274] width 477 height 35
click at [322, 281] on input "Same" at bounding box center [305, 274] width 35 height 35
radio input "true"
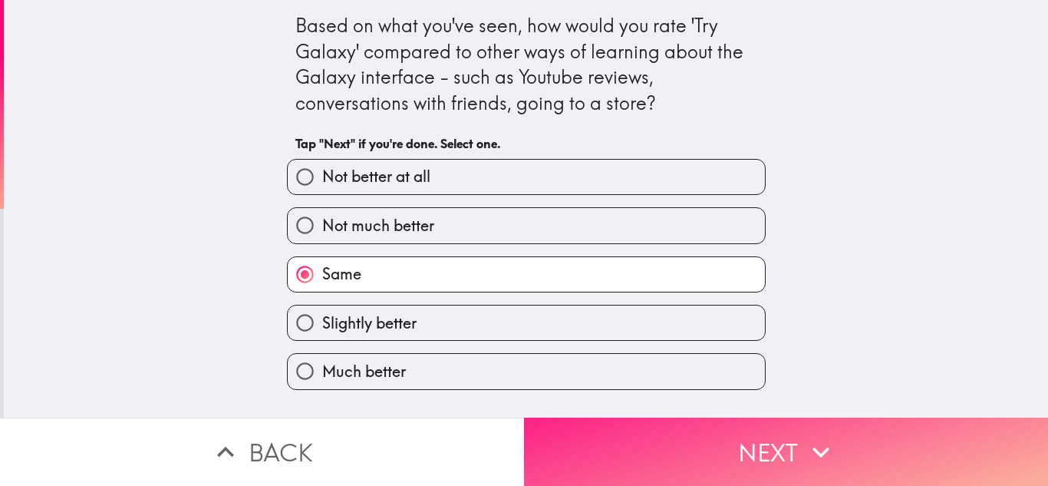
click at [664, 468] on button "Next" at bounding box center [786, 451] width 524 height 68
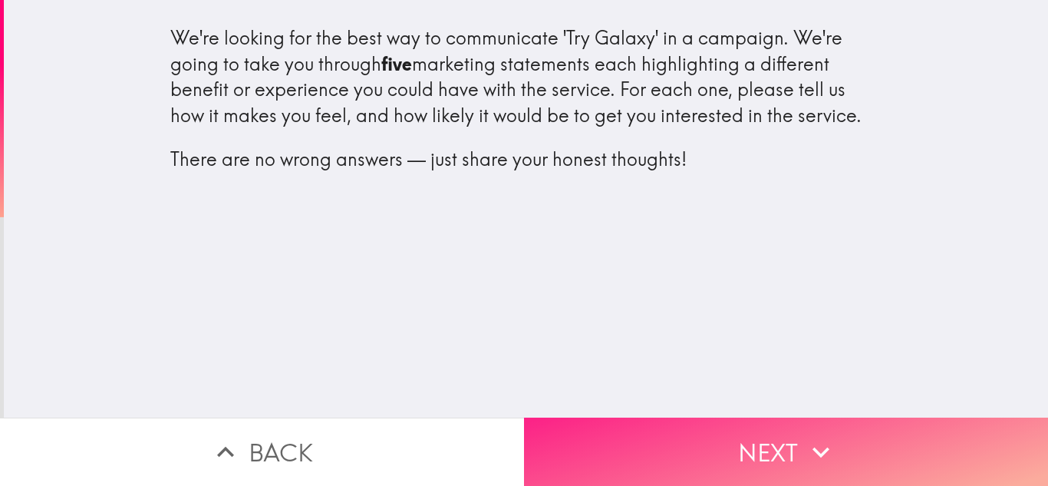
click at [666, 447] on button "Next" at bounding box center [786, 451] width 524 height 68
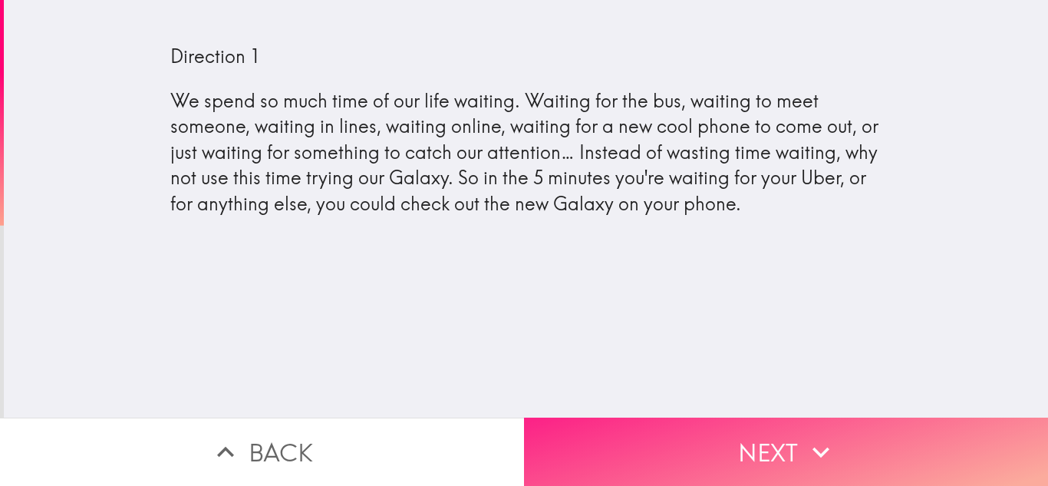
click at [629, 460] on button "Next" at bounding box center [786, 451] width 524 height 68
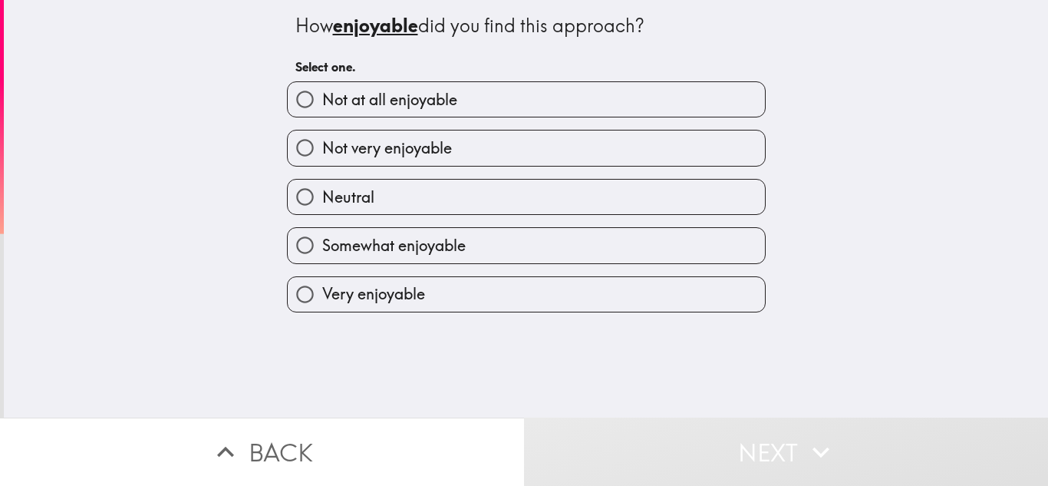
click at [500, 249] on label "Somewhat enjoyable" at bounding box center [526, 245] width 477 height 35
click at [322, 249] on input "Somewhat enjoyable" at bounding box center [305, 245] width 35 height 35
radio input "true"
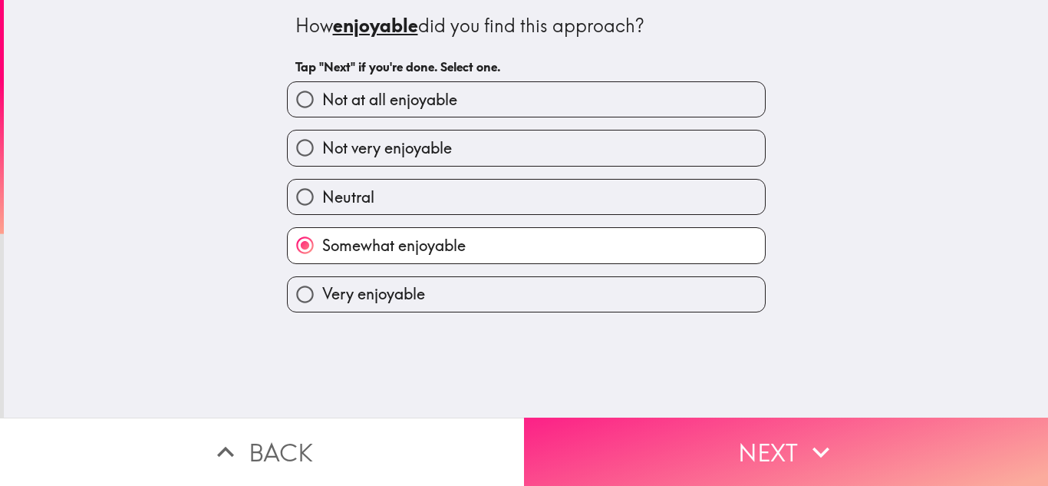
click at [644, 451] on button "Next" at bounding box center [786, 451] width 524 height 68
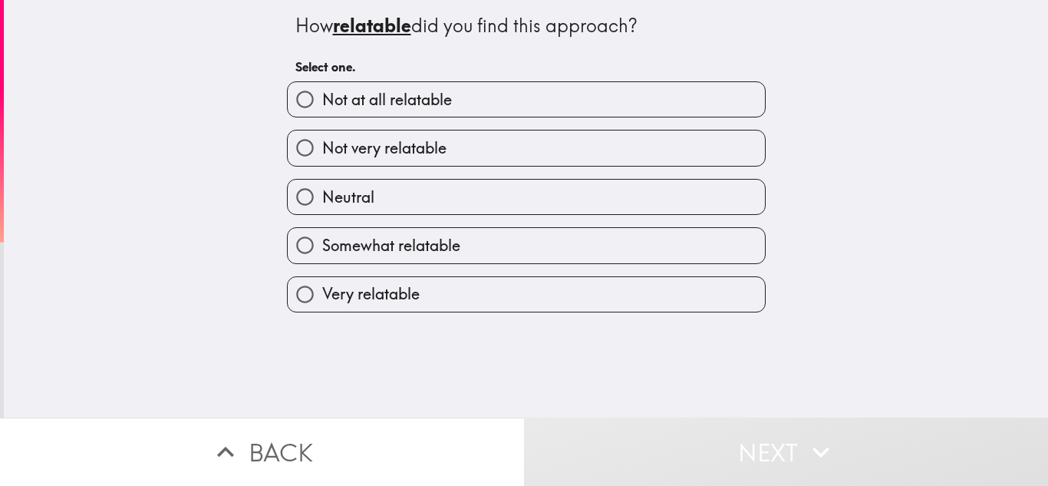
click at [489, 244] on label "Somewhat relatable" at bounding box center [526, 245] width 477 height 35
click at [322, 244] on input "Somewhat relatable" at bounding box center [305, 245] width 35 height 35
radio input "true"
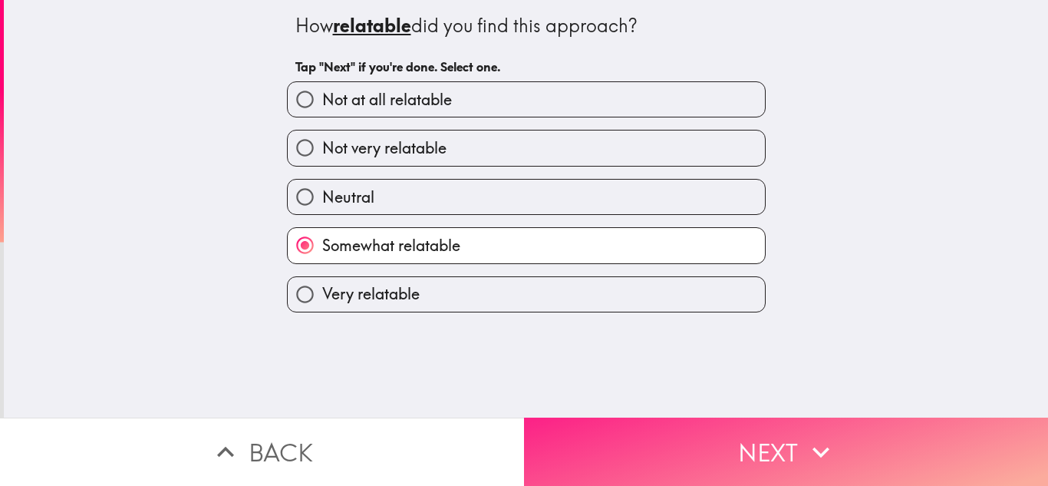
click at [645, 446] on button "Next" at bounding box center [786, 451] width 524 height 68
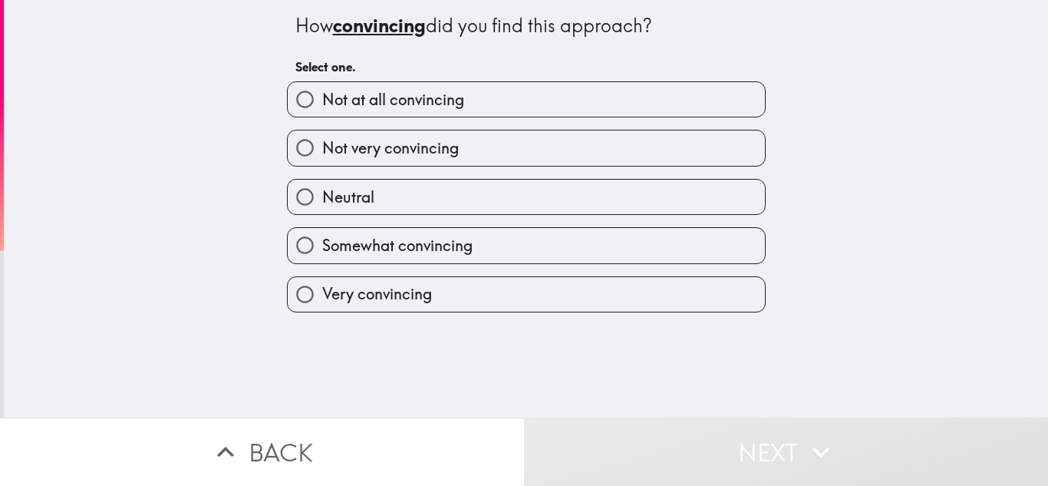
click at [595, 249] on label "Somewhat convincing" at bounding box center [526, 245] width 477 height 35
click at [322, 249] on input "Somewhat convincing" at bounding box center [305, 245] width 35 height 35
radio input "true"
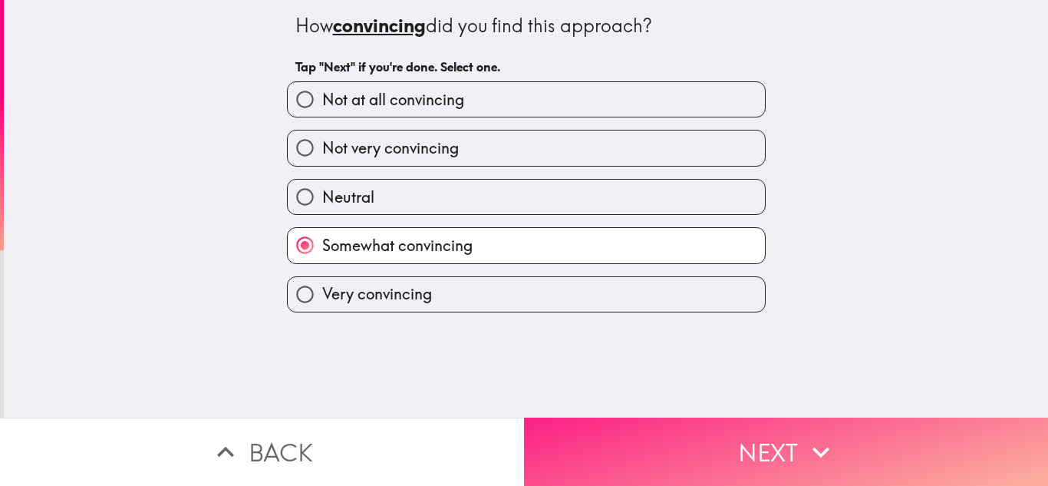
click at [679, 437] on button "Next" at bounding box center [786, 451] width 524 height 68
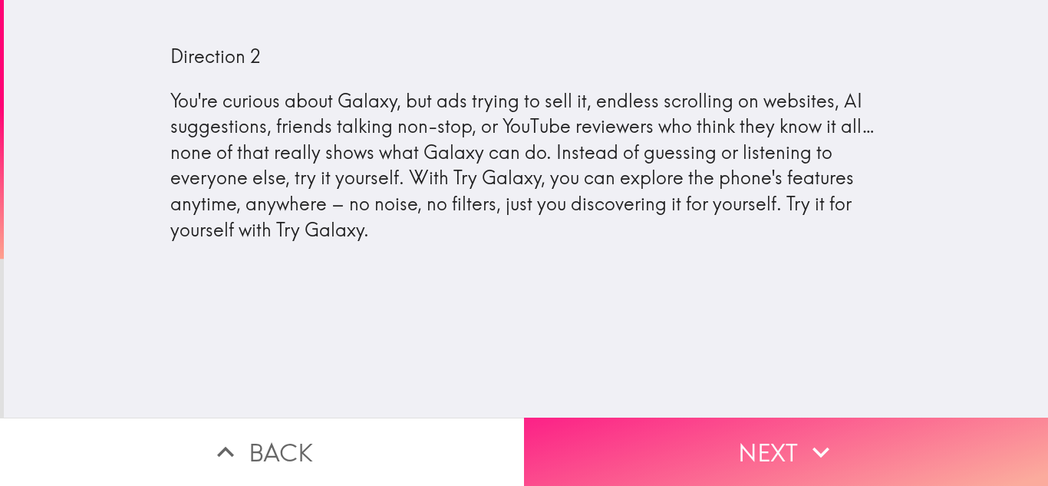
click at [752, 433] on button "Next" at bounding box center [786, 451] width 524 height 68
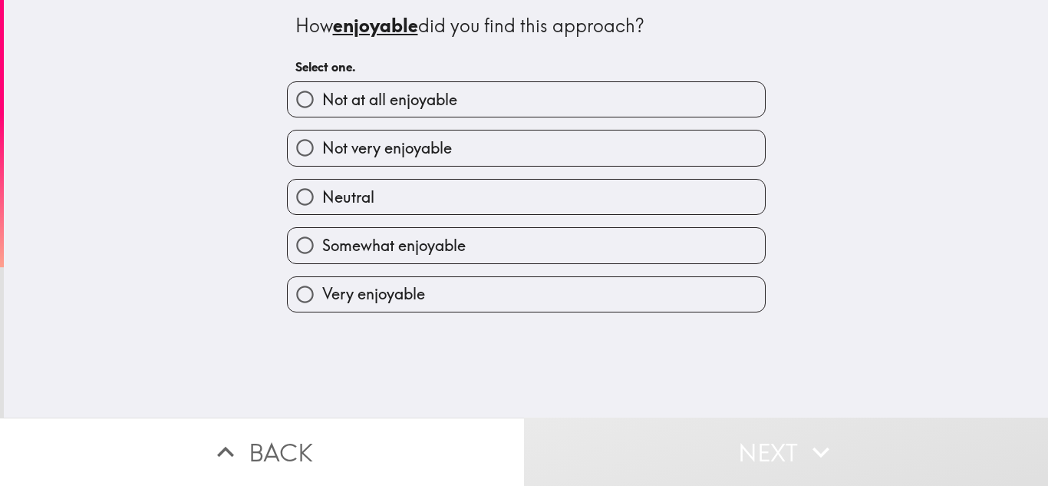
click at [582, 239] on label "Somewhat enjoyable" at bounding box center [526, 245] width 477 height 35
click at [322, 239] on input "Somewhat enjoyable" at bounding box center [305, 245] width 35 height 35
radio input "true"
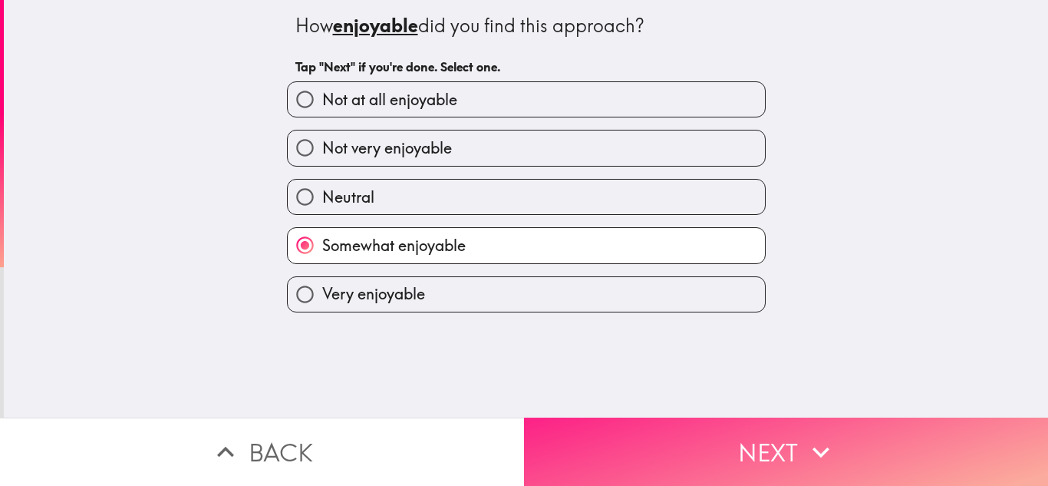
click at [677, 468] on button "Next" at bounding box center [786, 451] width 524 height 68
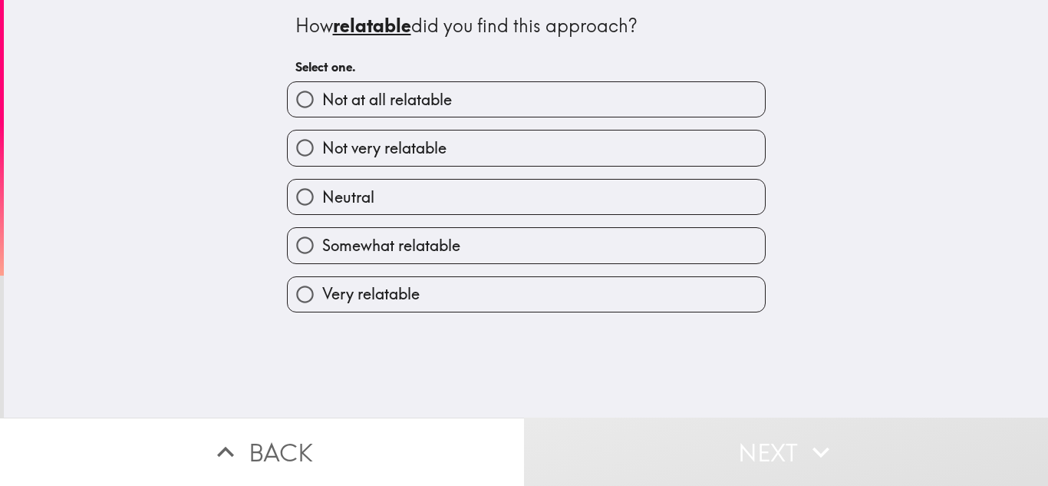
click at [548, 247] on label "Somewhat relatable" at bounding box center [526, 245] width 477 height 35
click at [322, 247] on input "Somewhat relatable" at bounding box center [305, 245] width 35 height 35
radio input "true"
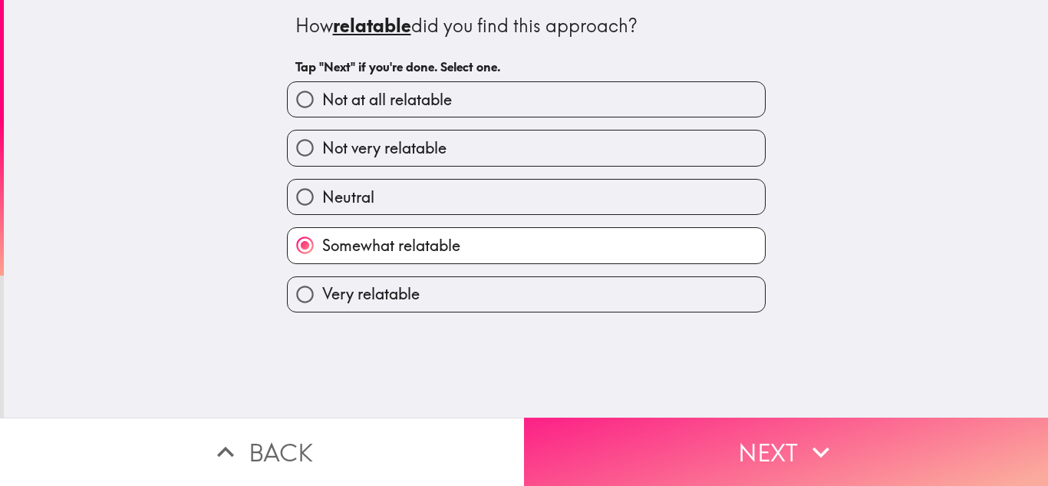
click at [640, 429] on button "Next" at bounding box center [786, 451] width 524 height 68
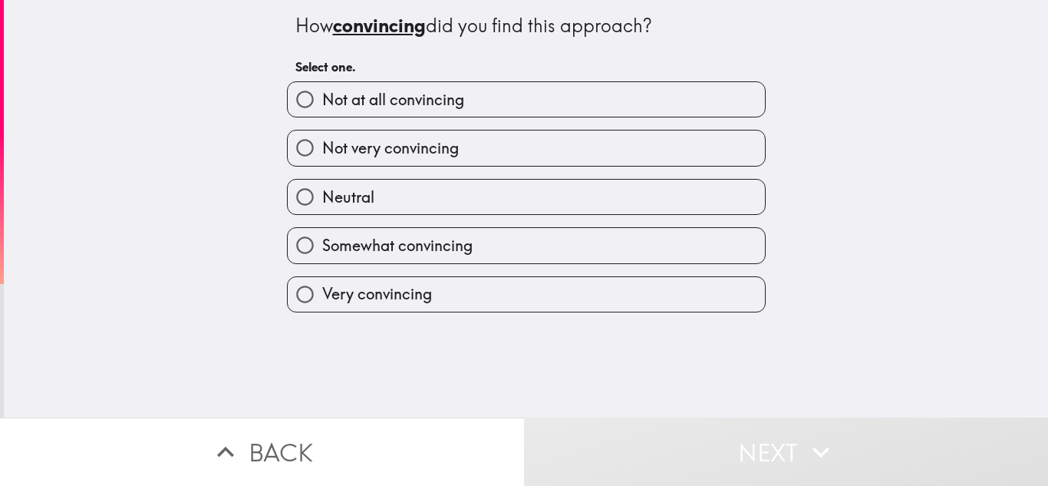
click at [502, 247] on label "Somewhat convincing" at bounding box center [526, 245] width 477 height 35
click at [322, 247] on input "Somewhat convincing" at bounding box center [305, 245] width 35 height 35
radio input "true"
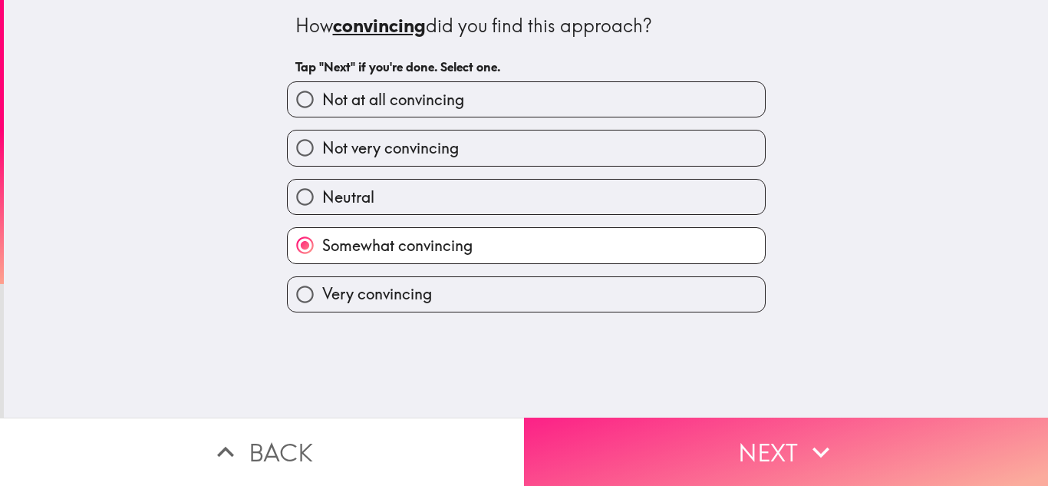
click at [643, 438] on button "Next" at bounding box center [786, 451] width 524 height 68
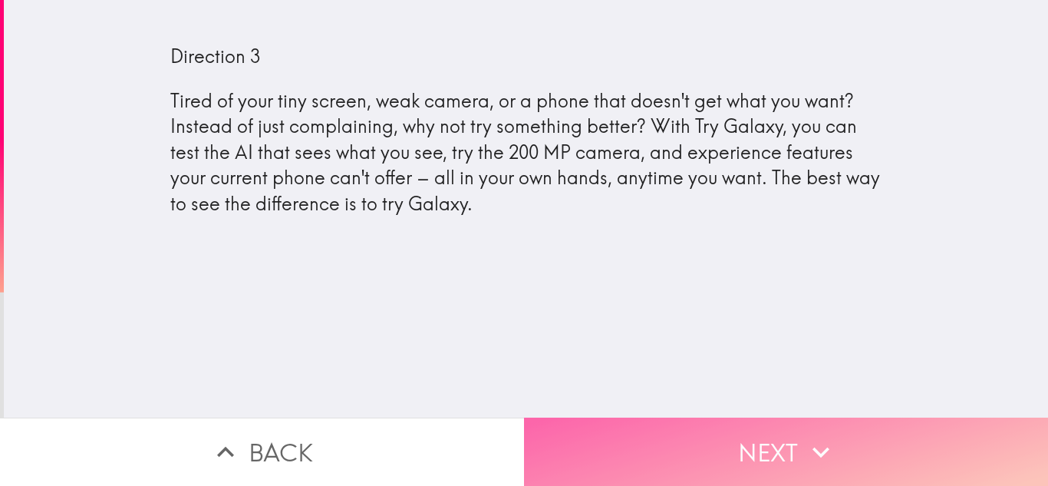
click at [665, 447] on button "Next" at bounding box center [786, 451] width 524 height 68
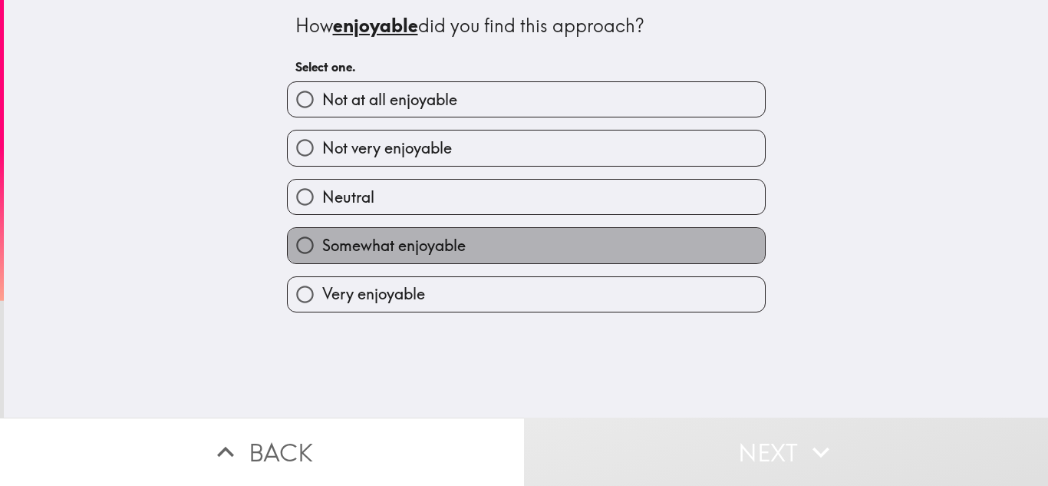
click at [499, 242] on label "Somewhat enjoyable" at bounding box center [526, 245] width 477 height 35
click at [322, 242] on input "Somewhat enjoyable" at bounding box center [305, 245] width 35 height 35
radio input "true"
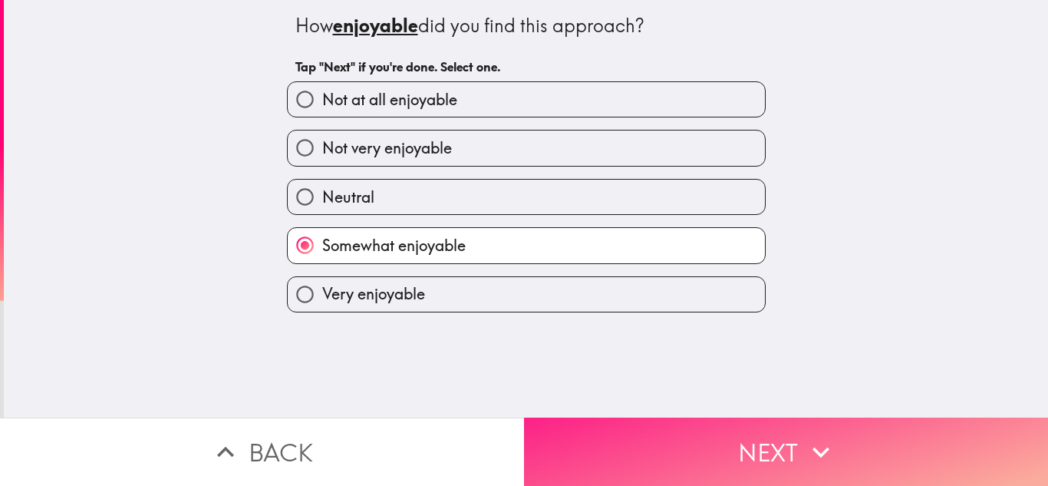
click at [670, 453] on button "Next" at bounding box center [786, 451] width 524 height 68
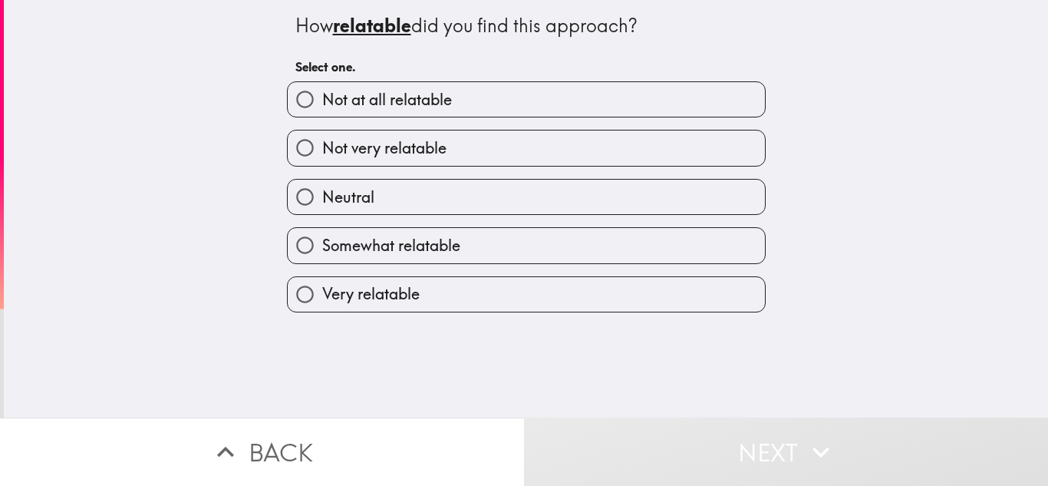
click at [586, 245] on label "Somewhat relatable" at bounding box center [526, 245] width 477 height 35
click at [322, 245] on input "Somewhat relatable" at bounding box center [305, 245] width 35 height 35
radio input "true"
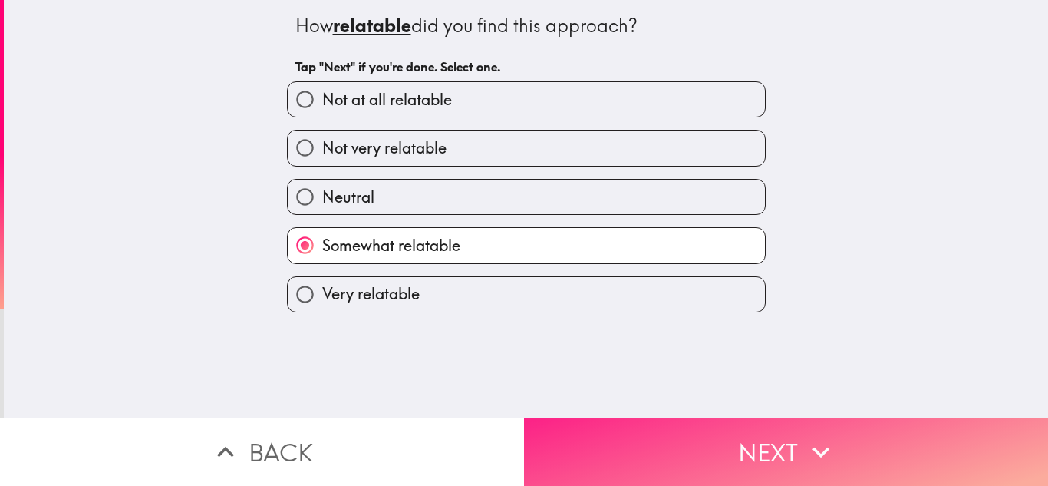
click at [691, 443] on button "Next" at bounding box center [786, 451] width 524 height 68
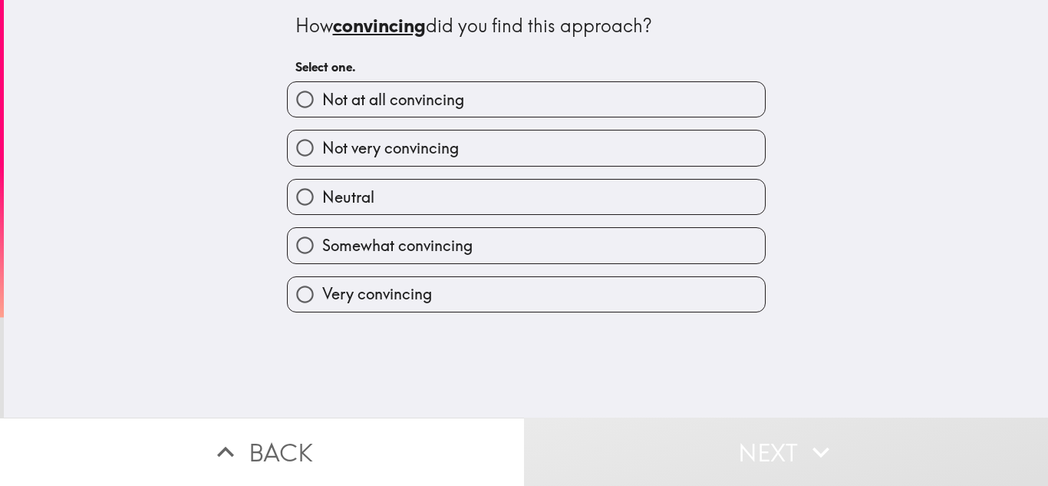
click at [557, 236] on label "Somewhat convincing" at bounding box center [526, 245] width 477 height 35
click at [322, 236] on input "Somewhat convincing" at bounding box center [305, 245] width 35 height 35
radio input "true"
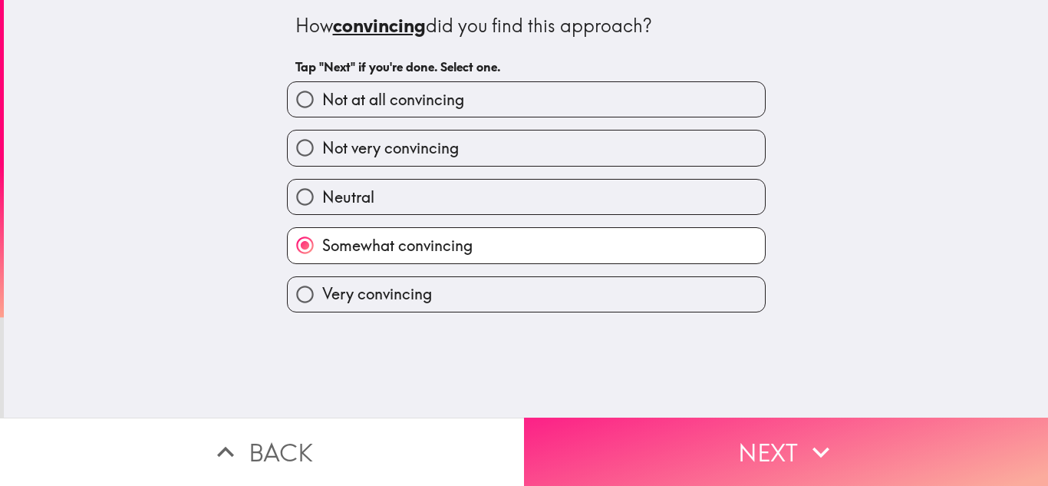
click at [664, 434] on button "Next" at bounding box center [786, 451] width 524 height 68
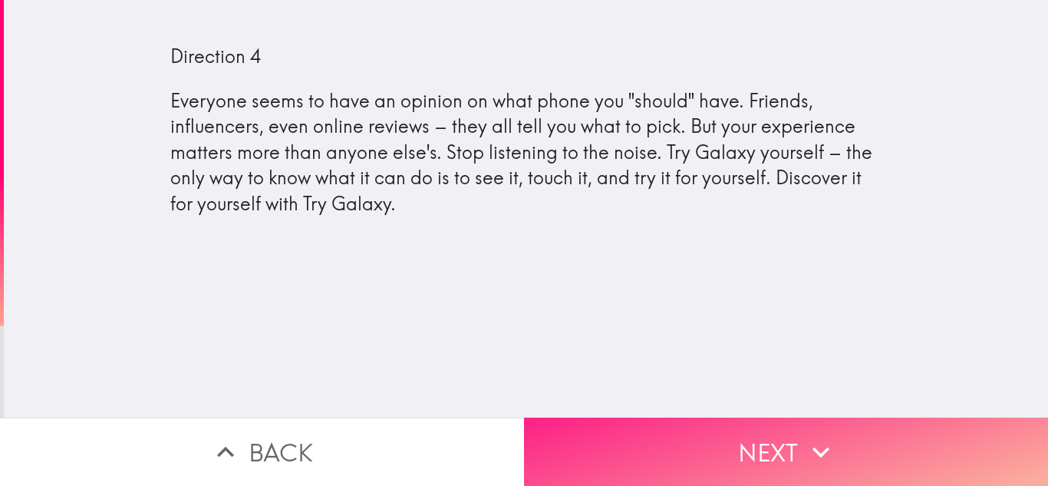
click at [676, 445] on button "Next" at bounding box center [786, 451] width 524 height 68
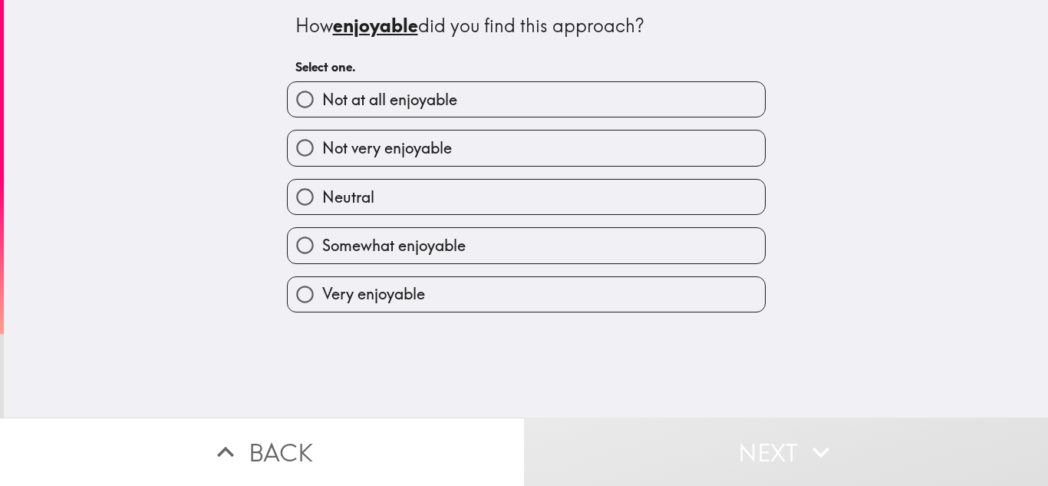
click at [562, 242] on label "Somewhat enjoyable" at bounding box center [526, 245] width 477 height 35
click at [322, 242] on input "Somewhat enjoyable" at bounding box center [305, 245] width 35 height 35
radio input "true"
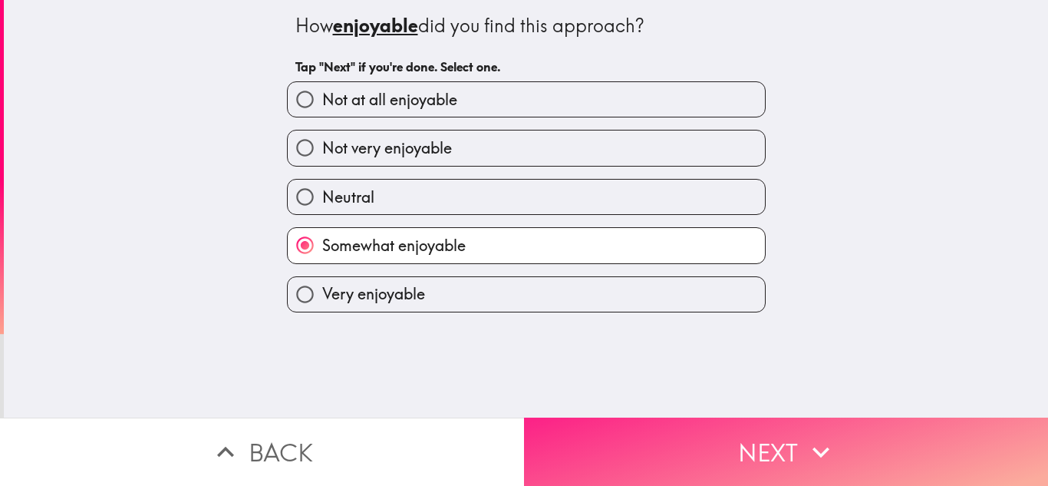
click at [724, 463] on button "Next" at bounding box center [786, 451] width 524 height 68
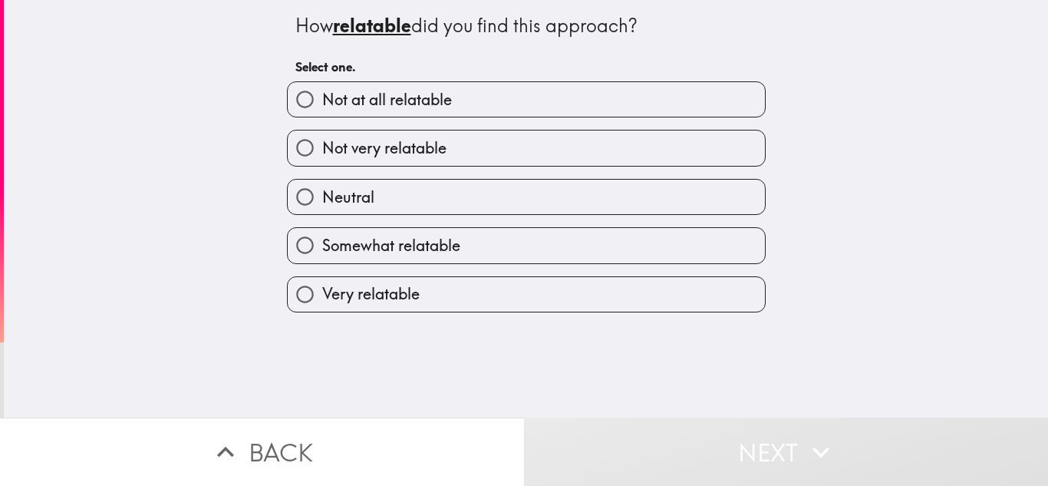
click at [575, 250] on label "Somewhat relatable" at bounding box center [526, 245] width 477 height 35
click at [322, 250] on input "Somewhat relatable" at bounding box center [305, 245] width 35 height 35
radio input "true"
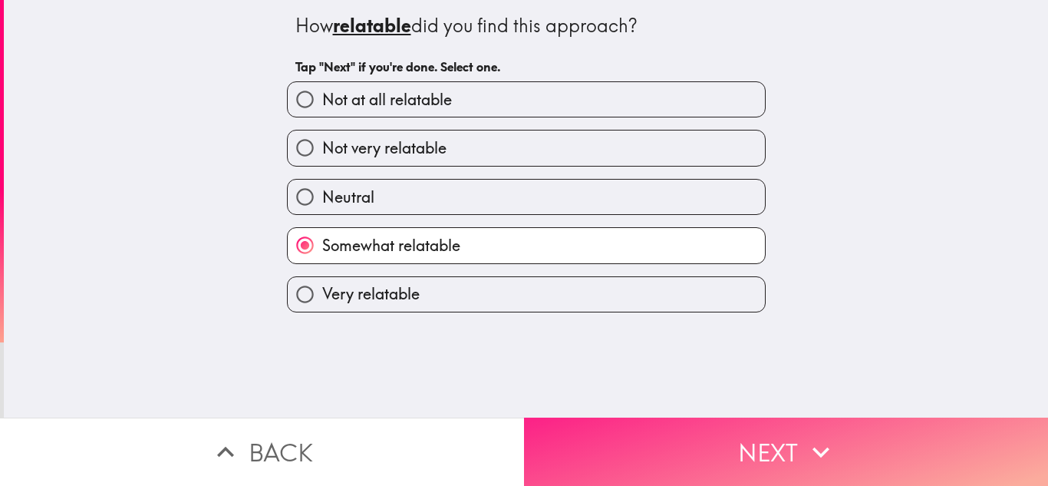
click at [731, 457] on button "Next" at bounding box center [786, 451] width 524 height 68
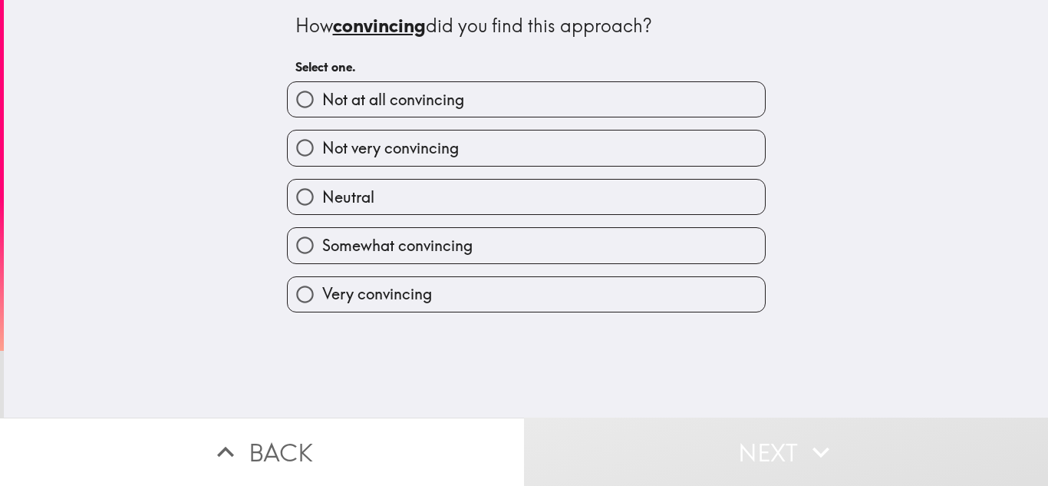
click at [632, 245] on label "Somewhat convincing" at bounding box center [526, 245] width 477 height 35
click at [322, 245] on input "Somewhat convincing" at bounding box center [305, 245] width 35 height 35
radio input "true"
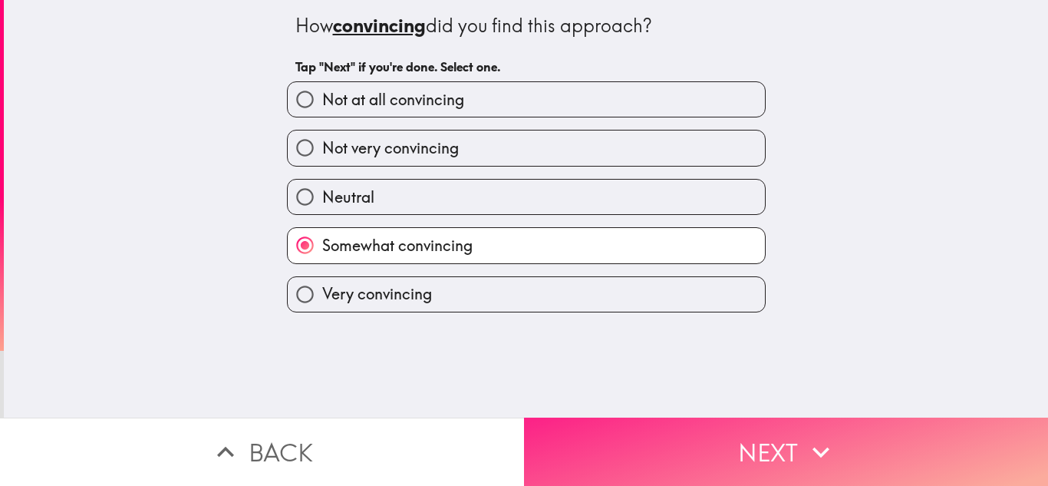
click at [710, 437] on button "Next" at bounding box center [786, 451] width 524 height 68
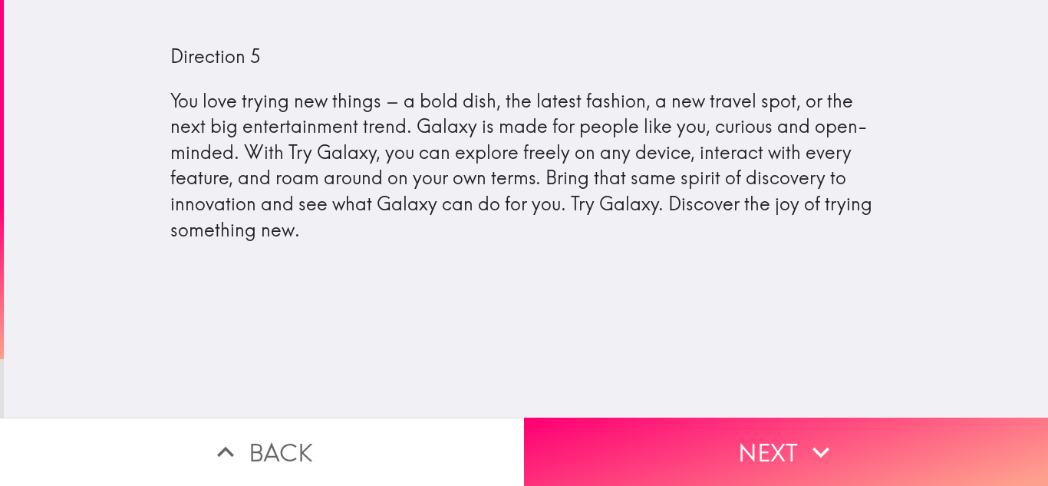
click at [646, 414] on div "Direction 5 You love trying new things – a bold dish, the latest fashion, a new…" at bounding box center [526, 208] width 1044 height 417
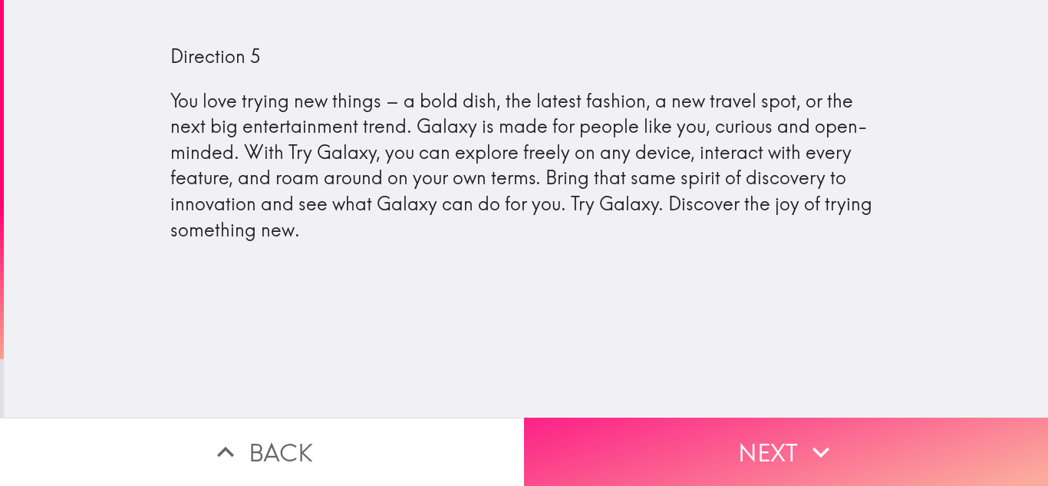
click at [642, 430] on button "Next" at bounding box center [786, 451] width 524 height 68
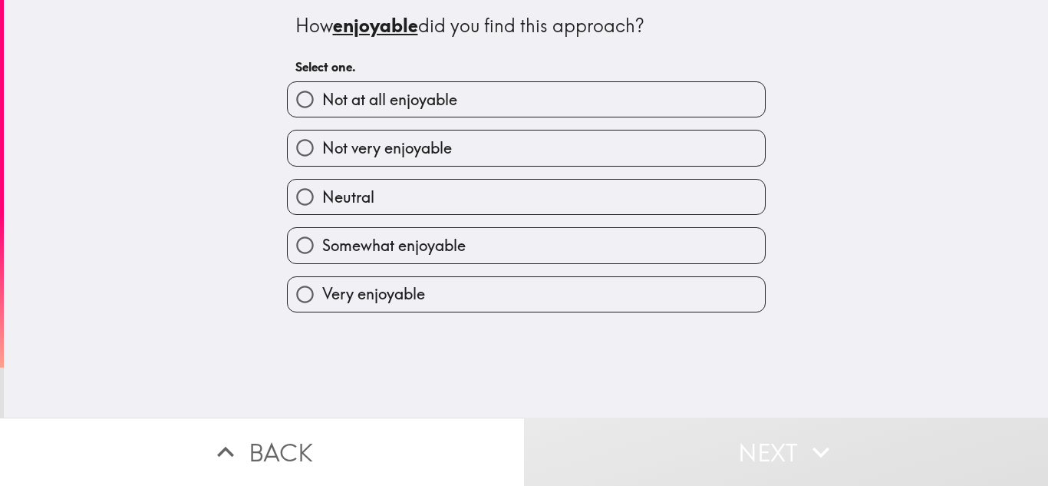
click at [529, 255] on label "Somewhat enjoyable" at bounding box center [526, 245] width 477 height 35
click at [322, 255] on input "Somewhat enjoyable" at bounding box center [305, 245] width 35 height 35
radio input "true"
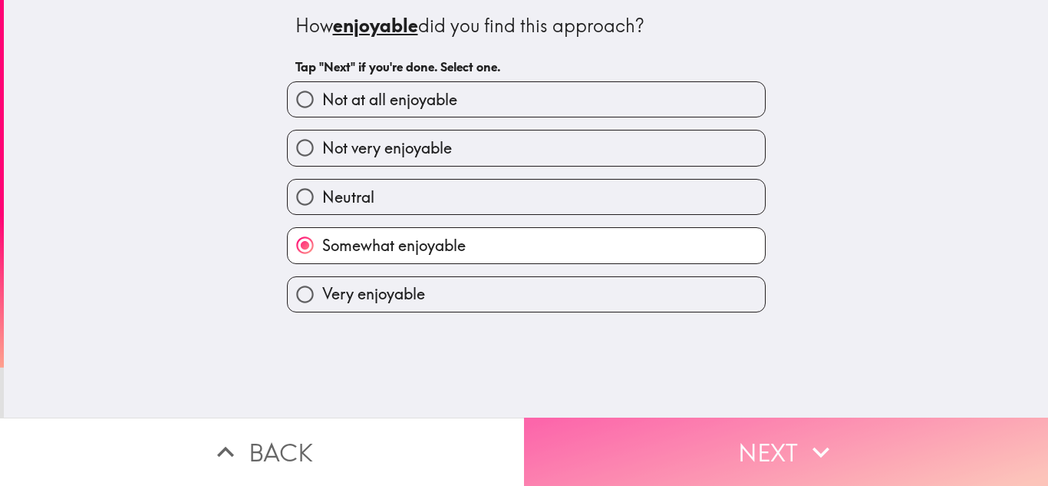
click at [661, 462] on button "Next" at bounding box center [786, 451] width 524 height 68
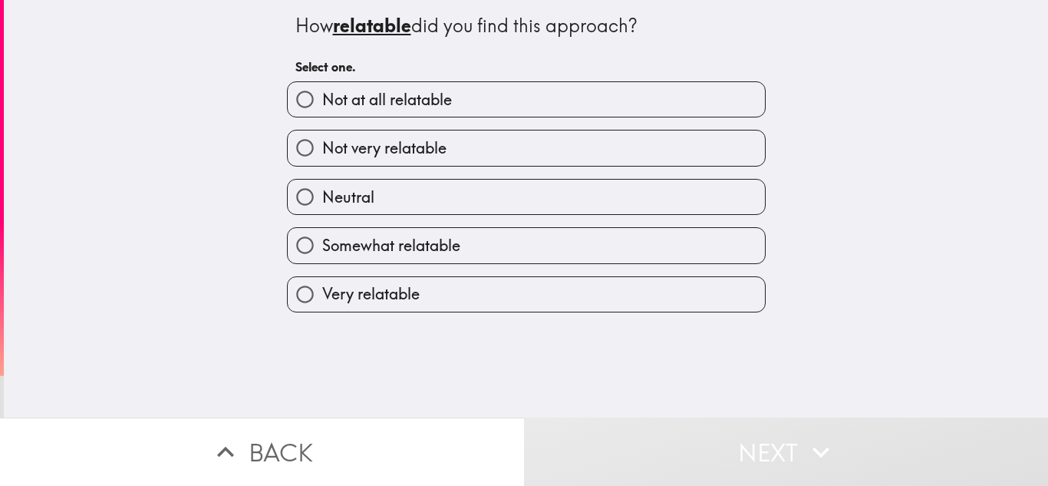
click at [598, 204] on label "Neutral" at bounding box center [526, 197] width 477 height 35
click at [322, 204] on input "Neutral" at bounding box center [305, 197] width 35 height 35
radio input "true"
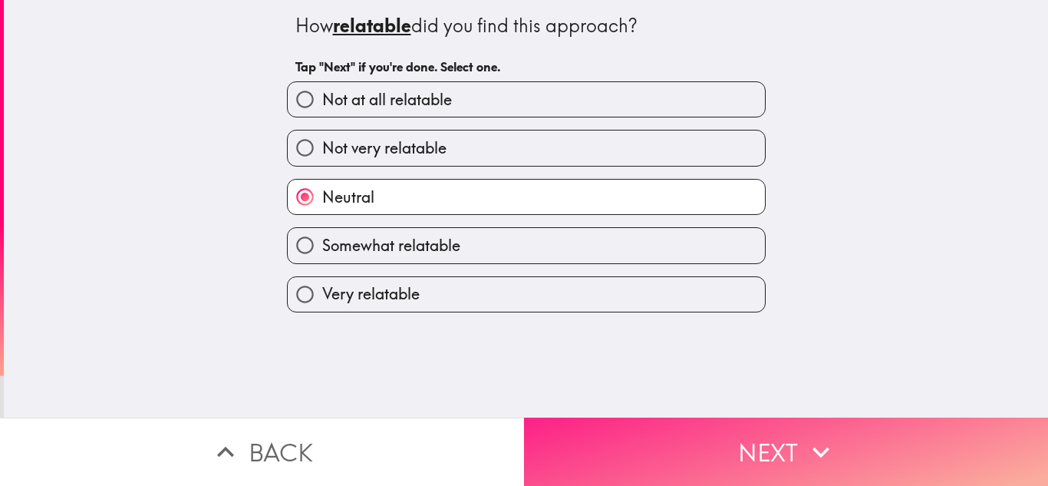
click at [676, 444] on button "Next" at bounding box center [786, 451] width 524 height 68
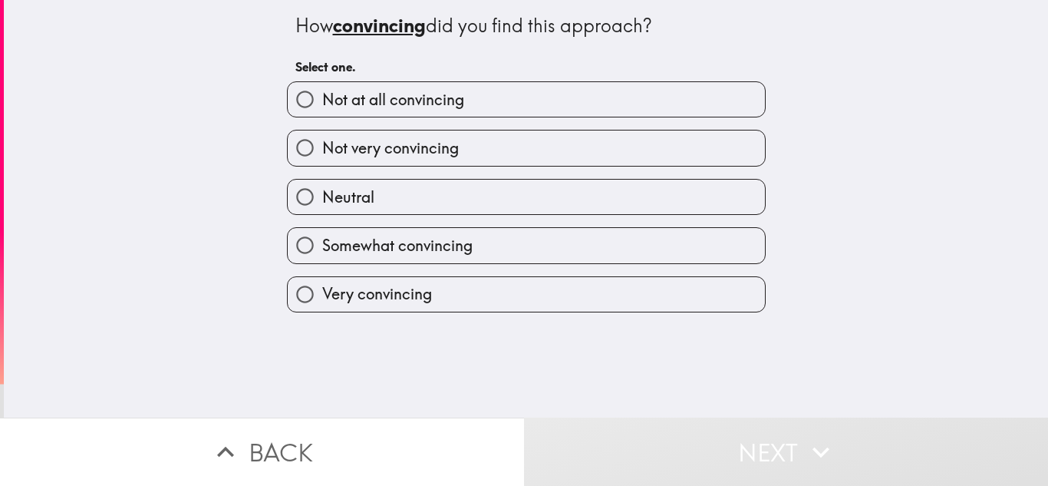
click at [537, 208] on label "Neutral" at bounding box center [526, 197] width 477 height 35
click at [322, 208] on input "Neutral" at bounding box center [305, 197] width 35 height 35
radio input "true"
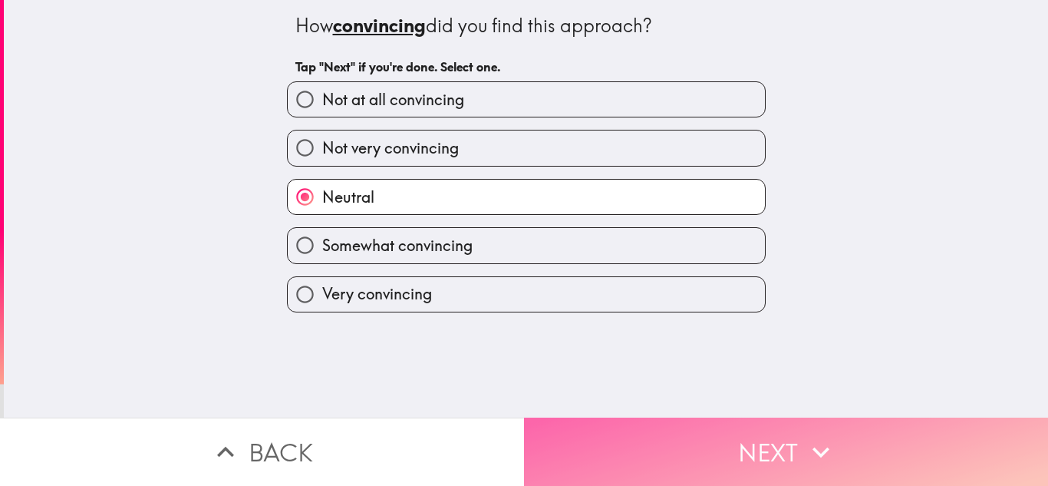
click at [642, 453] on button "Next" at bounding box center [786, 451] width 524 height 68
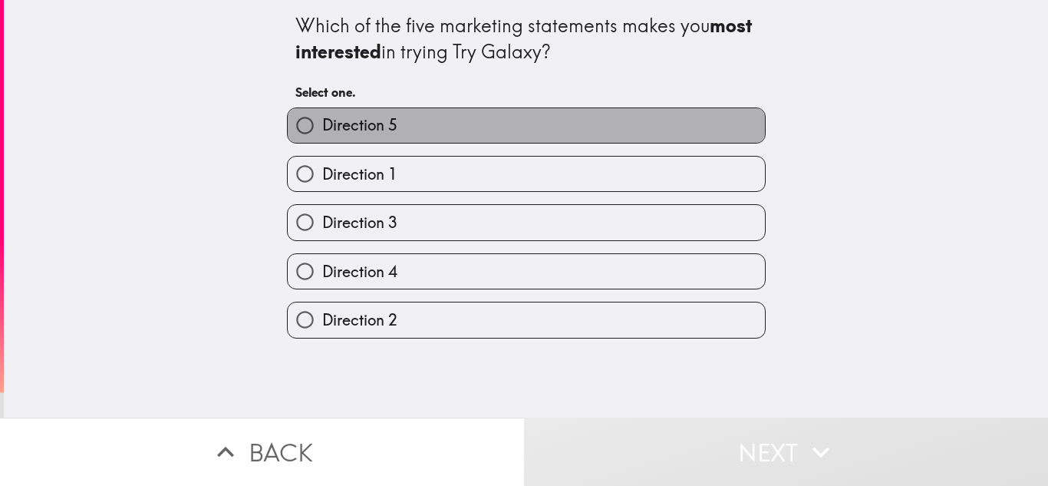
click at [542, 126] on label "Direction 5" at bounding box center [526, 125] width 477 height 35
click at [322, 126] on input "Direction 5" at bounding box center [305, 125] width 35 height 35
radio input "true"
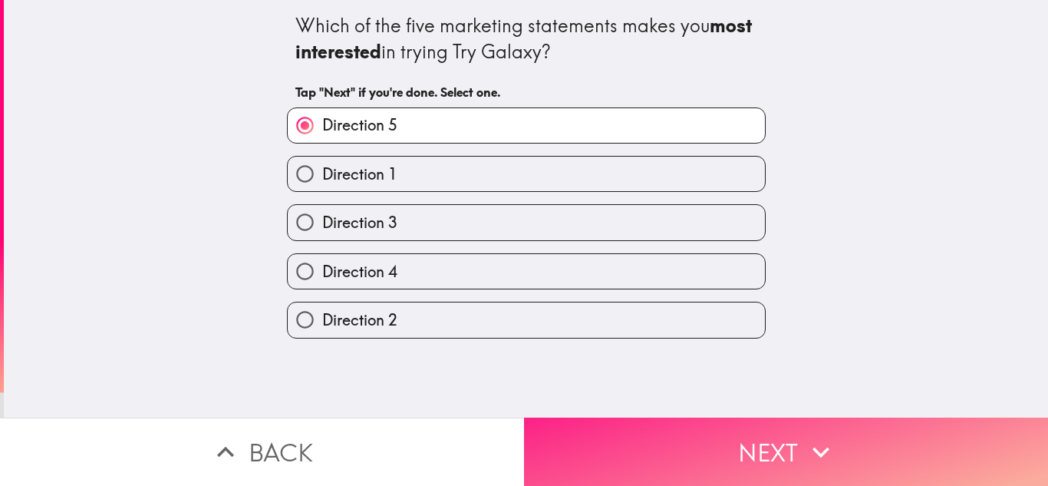
click at [687, 458] on button "Next" at bounding box center [786, 451] width 524 height 68
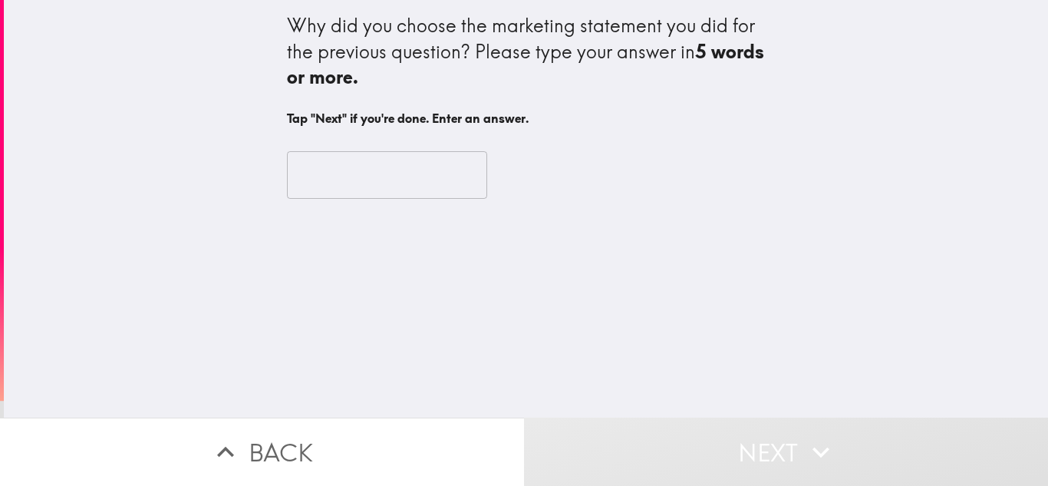
click at [372, 165] on input "text" at bounding box center [387, 175] width 200 height 48
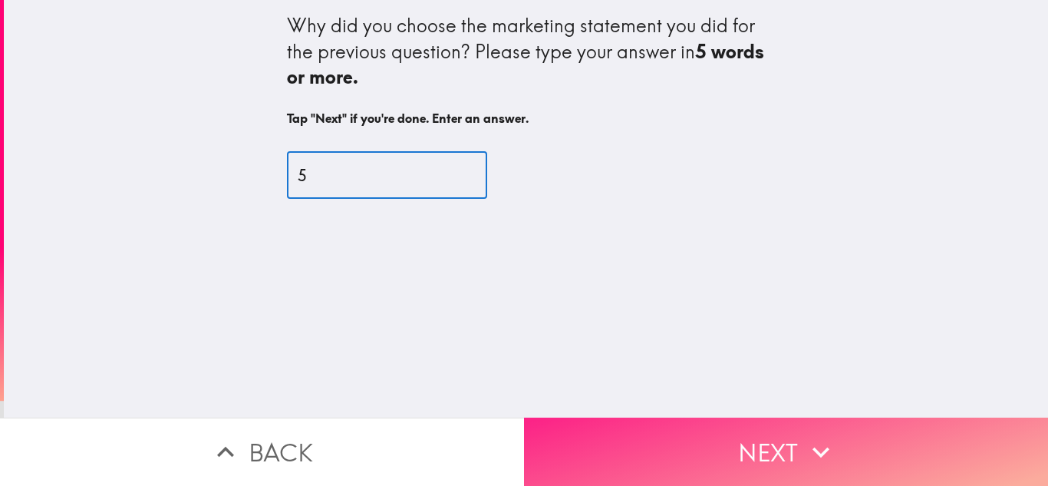
type input "5"
click at [693, 446] on button "Next" at bounding box center [786, 451] width 524 height 68
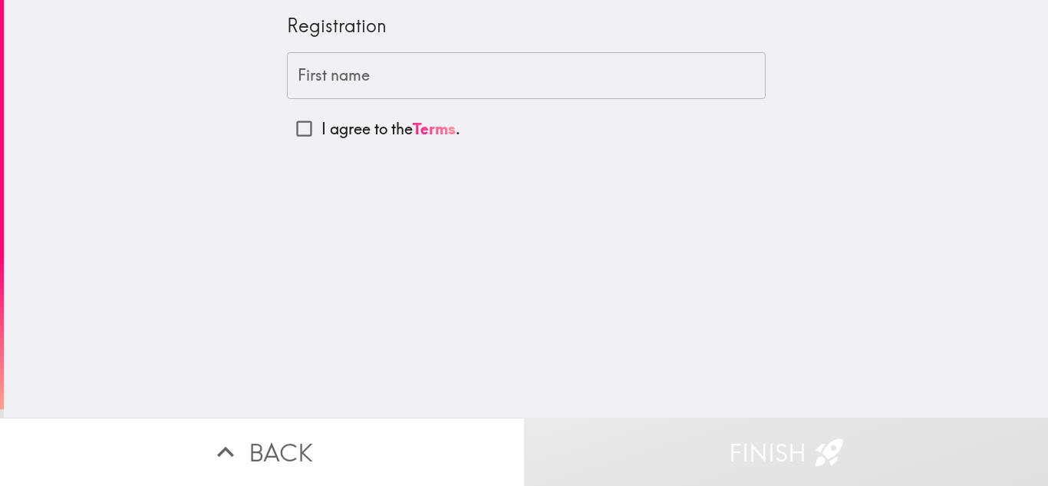
click at [386, 79] on input "First name" at bounding box center [526, 76] width 479 height 48
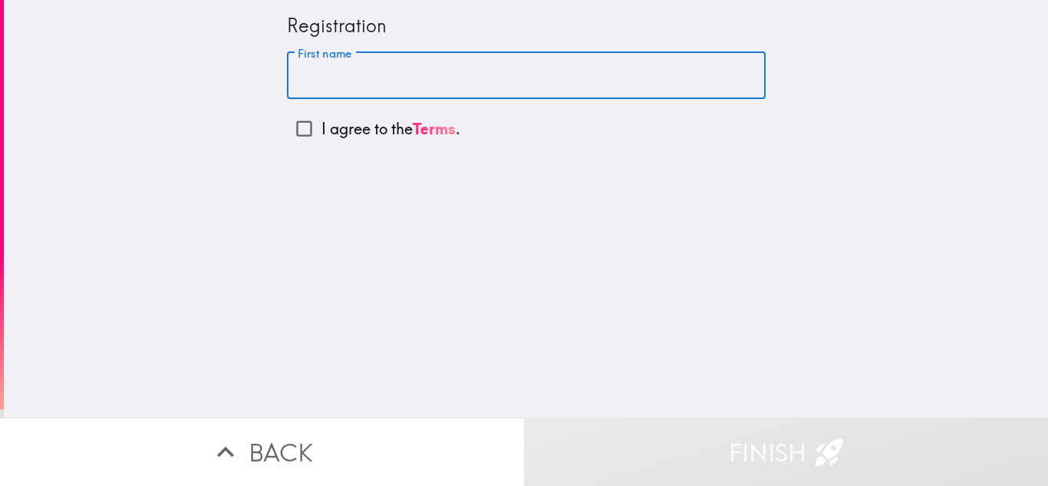
type input "[PERSON_NAME]"
click at [298, 132] on input "I agree to the Terms ." at bounding box center [304, 128] width 35 height 35
checkbox input "true"
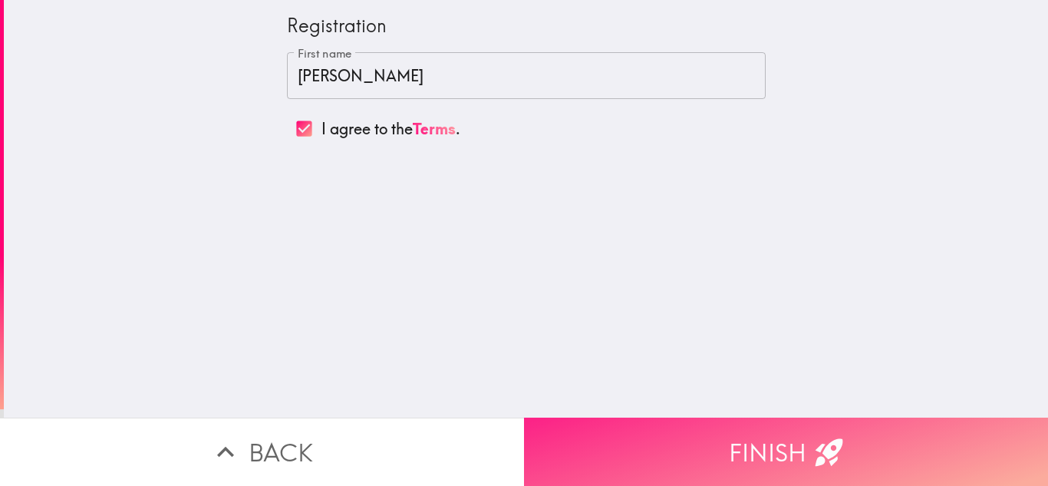
click at [731, 463] on button "Finish" at bounding box center [786, 451] width 524 height 68
